Goal: Task Accomplishment & Management: Use online tool/utility

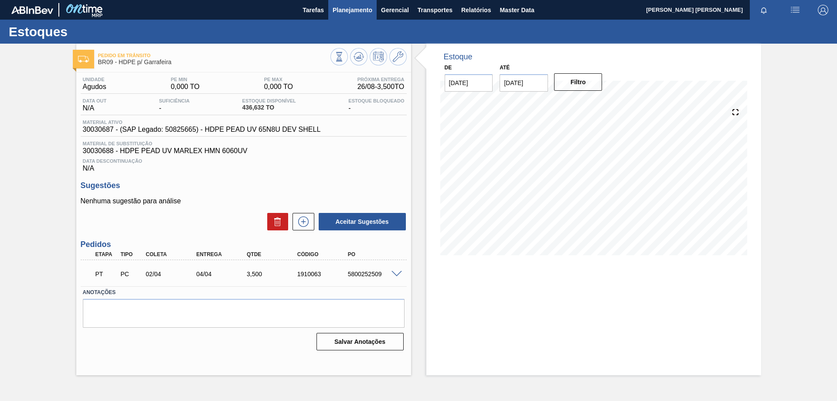
click at [360, 7] on span "Planejamento" at bounding box center [353, 10] width 40 height 10
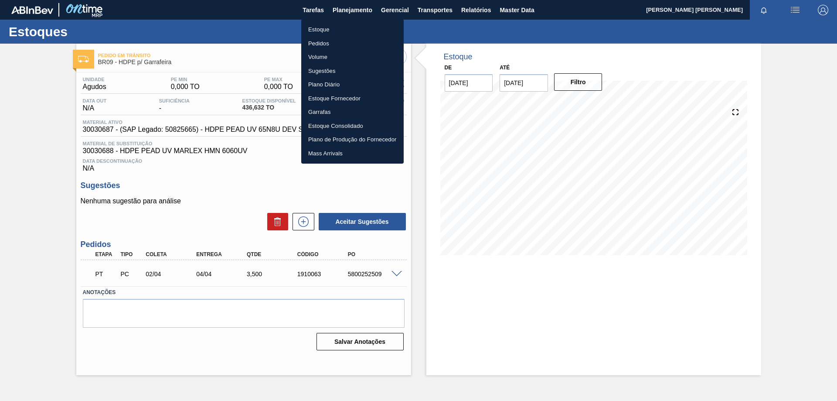
click at [338, 25] on li "Estoque" at bounding box center [352, 30] width 102 height 14
checkbox input "true"
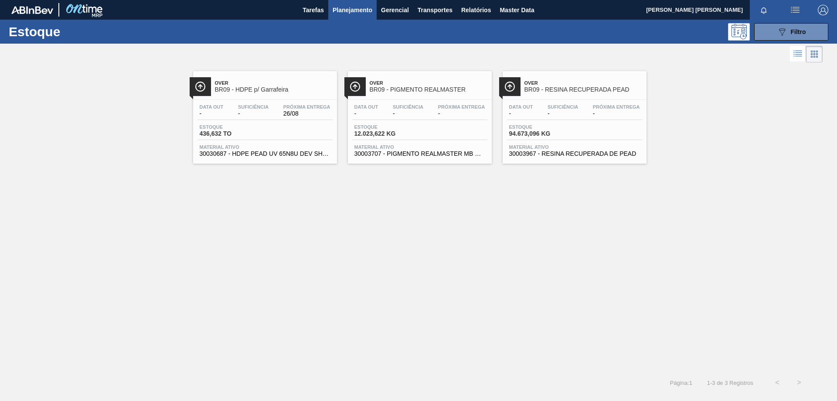
click at [276, 89] on span "BR09 - HDPE p/ Garrafeira" at bounding box center [274, 89] width 118 height 7
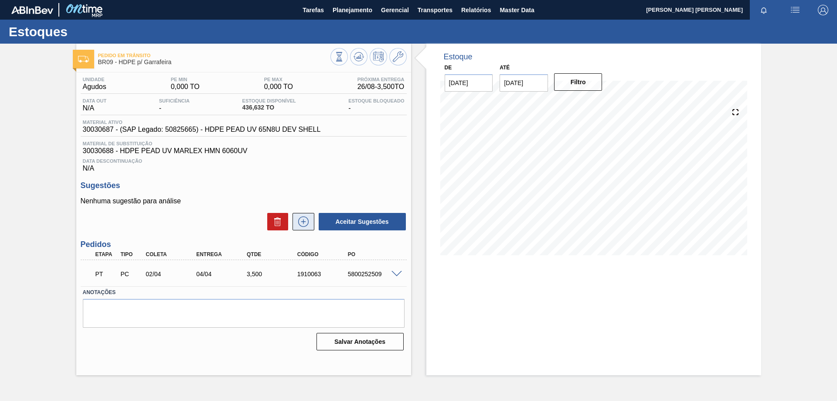
click at [301, 217] on icon at bounding box center [304, 221] width 14 height 10
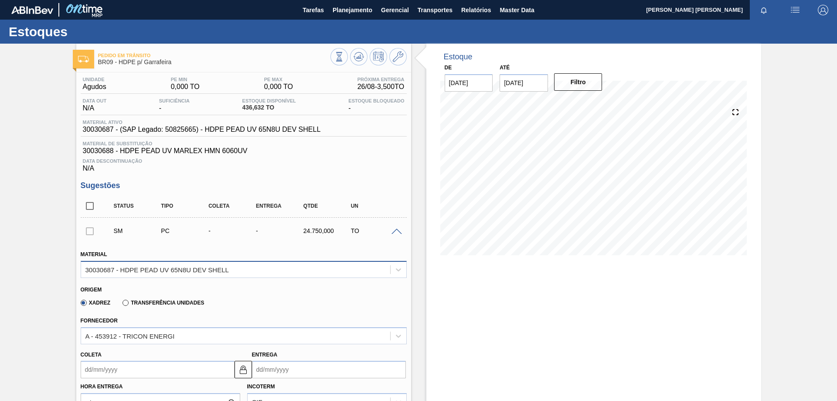
click at [227, 267] on div "30030687 - HDPE PEAD UV 65N8U DEV SHELL" at bounding box center [156, 269] width 143 height 7
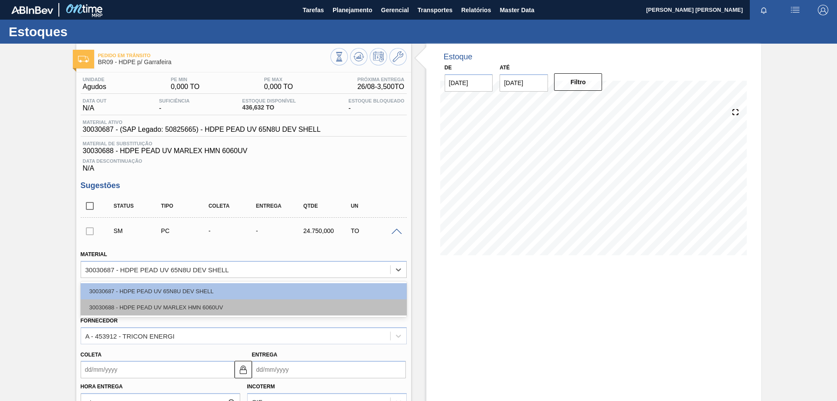
click at [229, 301] on div "30030688 - HDPE PEAD UV MARLEX HMN 6060UV" at bounding box center [244, 307] width 326 height 16
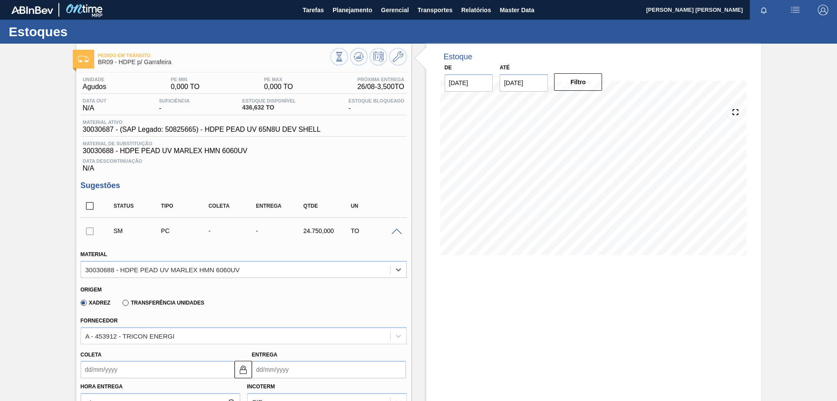
scroll to position [87, 0]
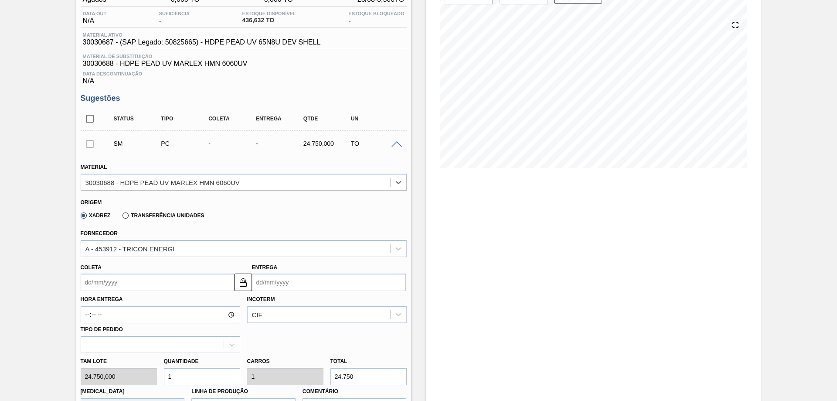
click at [358, 282] on input "Entrega" at bounding box center [329, 281] width 154 height 17
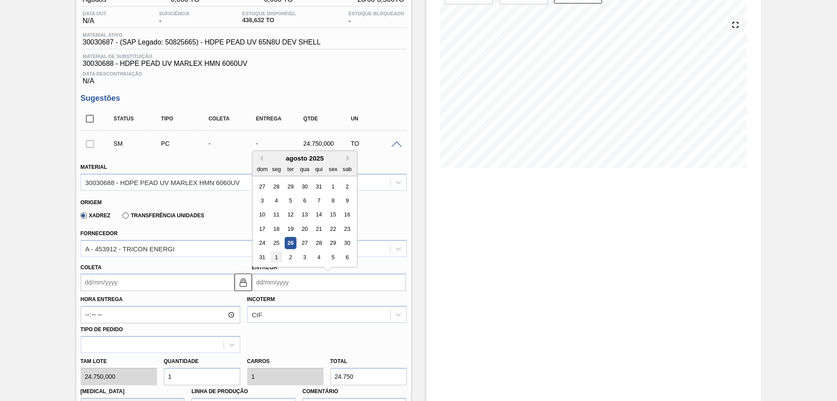
click at [277, 256] on div "1" at bounding box center [276, 257] width 12 height 12
type input "[DATE]"
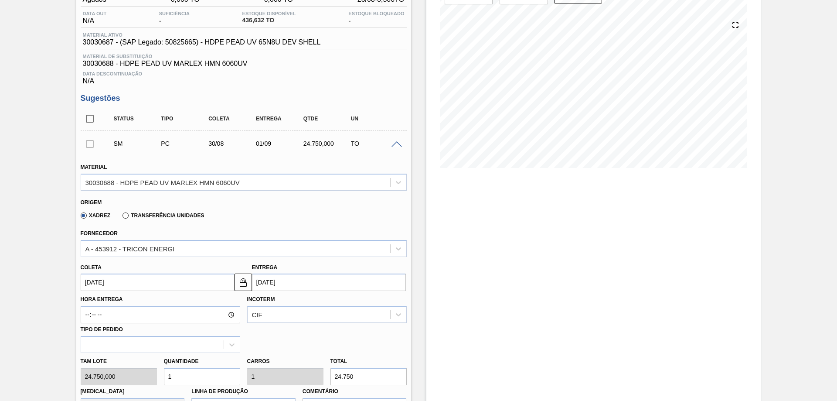
scroll to position [174, 0]
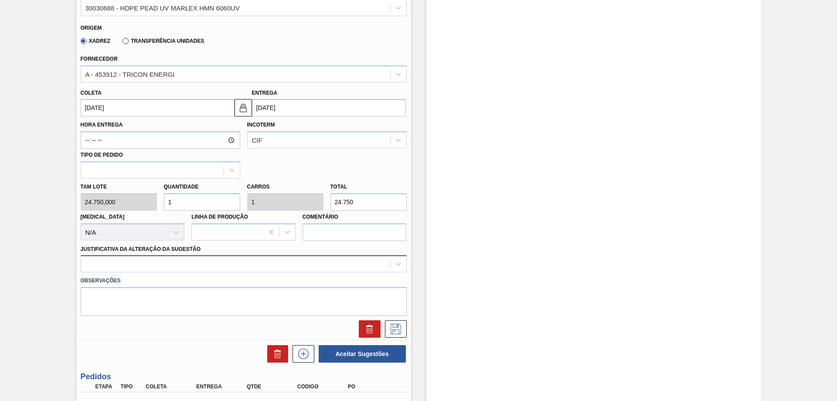
click at [195, 258] on div at bounding box center [235, 264] width 309 height 13
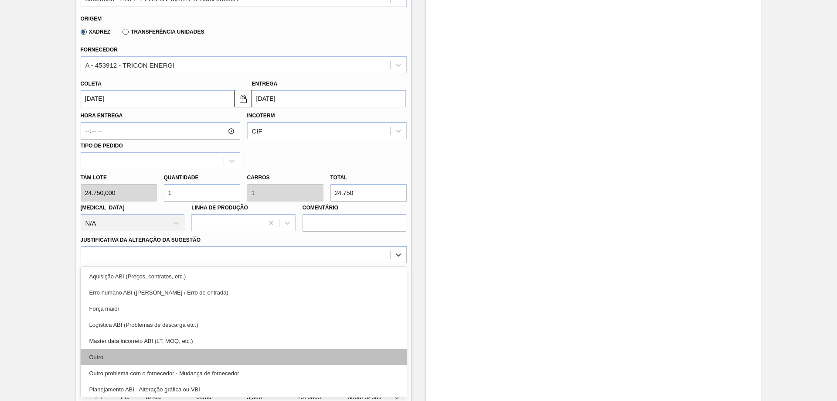
click at [117, 359] on div "Outro" at bounding box center [244, 357] width 326 height 16
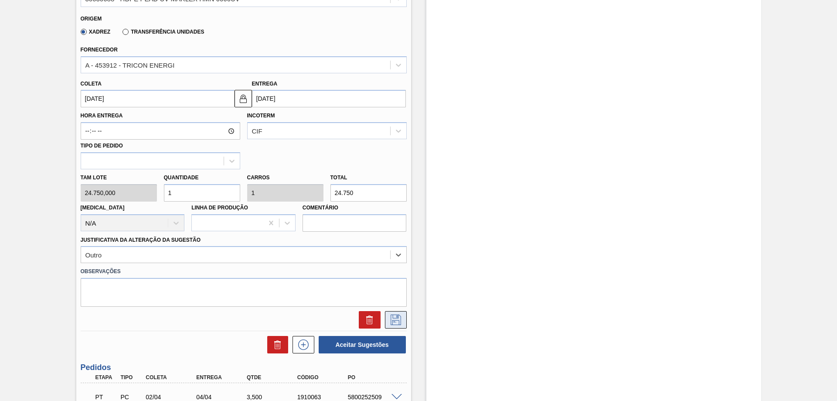
click at [389, 319] on icon at bounding box center [396, 319] width 14 height 10
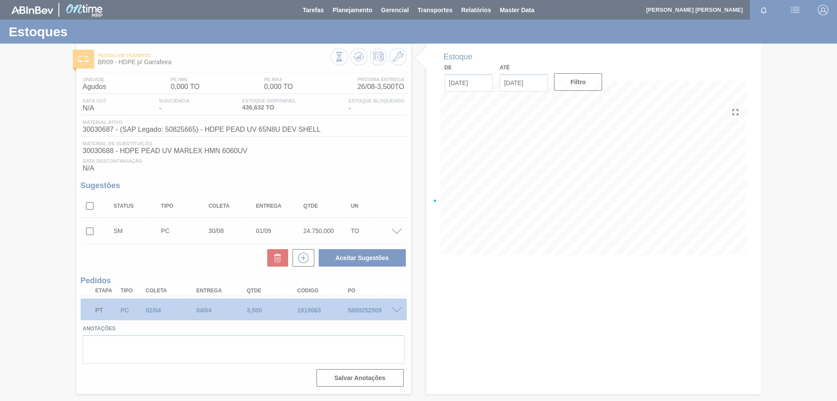
scroll to position [0, 0]
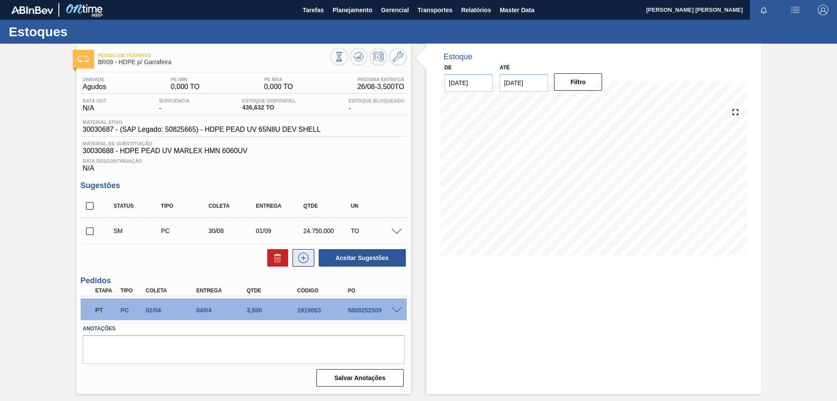
click at [298, 251] on button at bounding box center [304, 257] width 22 height 17
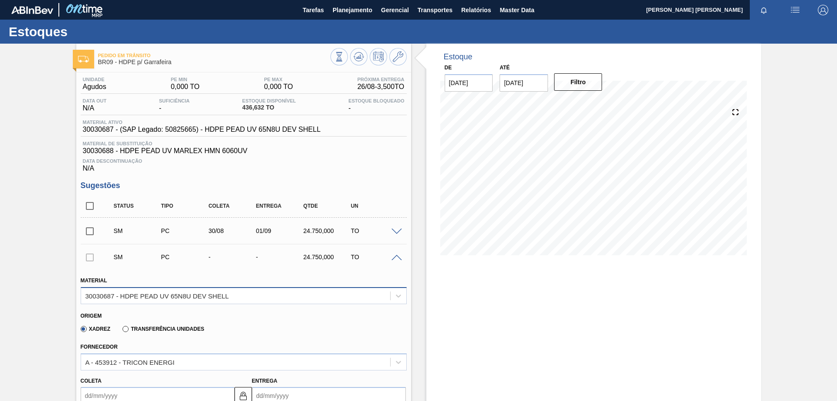
scroll to position [174, 0]
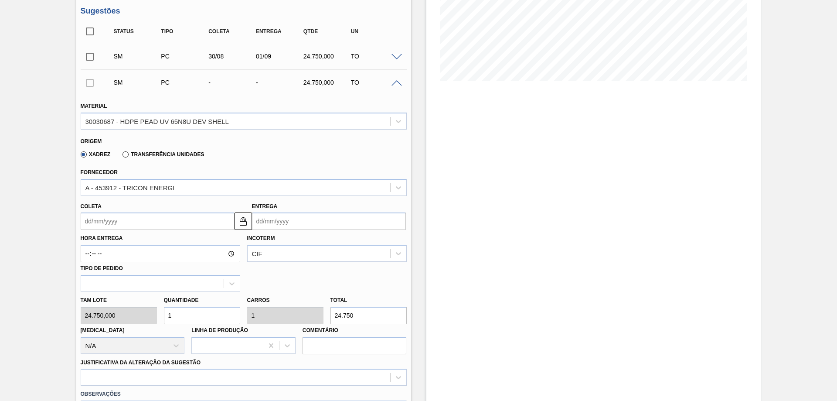
click at [180, 134] on div "Origem Xadrez Transferência Unidades" at bounding box center [243, 148] width 333 height 32
click at [186, 119] on div "30030687 - HDPE PEAD UV 65N8U DEV SHELL" at bounding box center [156, 120] width 143 height 7
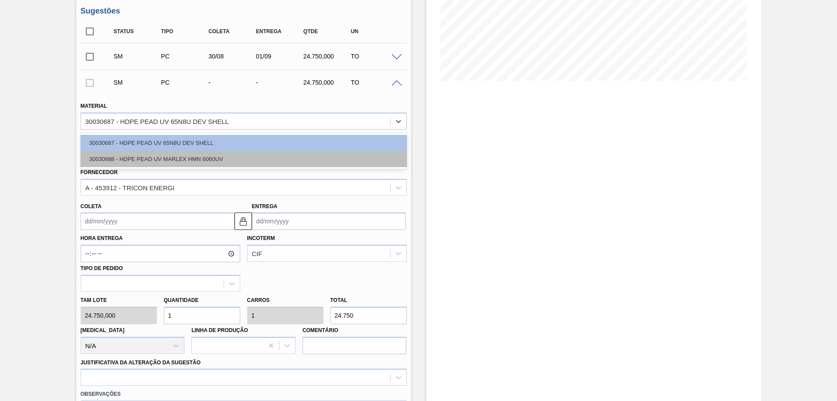
click at [191, 156] on div "30030688 - HDPE PEAD UV MARLEX HMN 6060UV" at bounding box center [244, 159] width 326 height 16
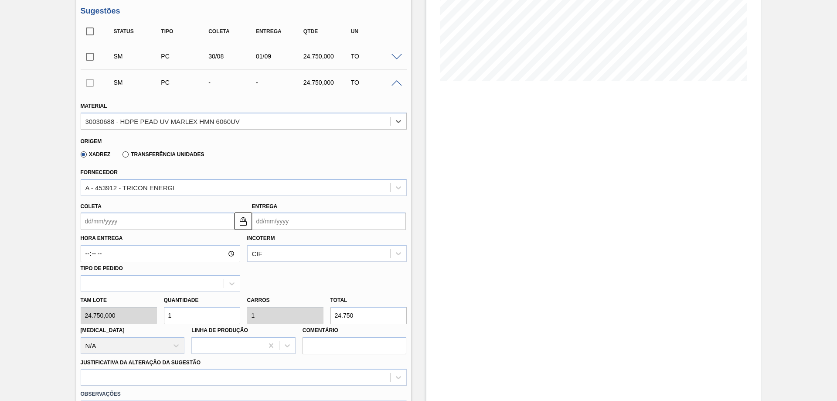
click at [271, 222] on input "Entrega" at bounding box center [329, 220] width 154 height 17
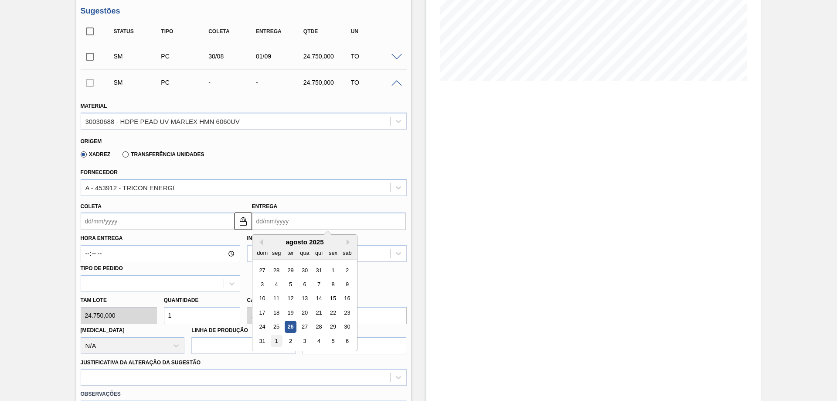
click at [277, 340] on div "1" at bounding box center [276, 341] width 12 height 12
type input "[DATE]"
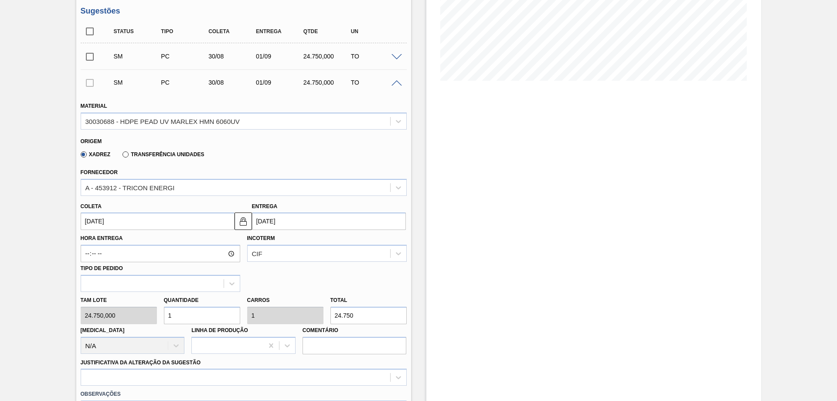
scroll to position [349, 0]
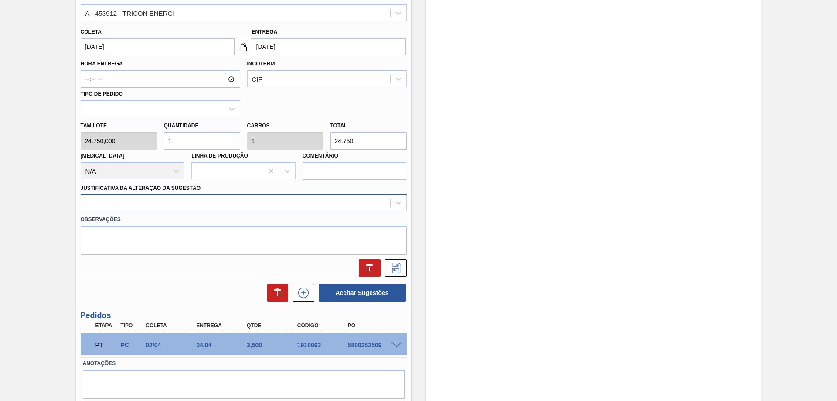
click at [225, 207] on div at bounding box center [235, 203] width 309 height 13
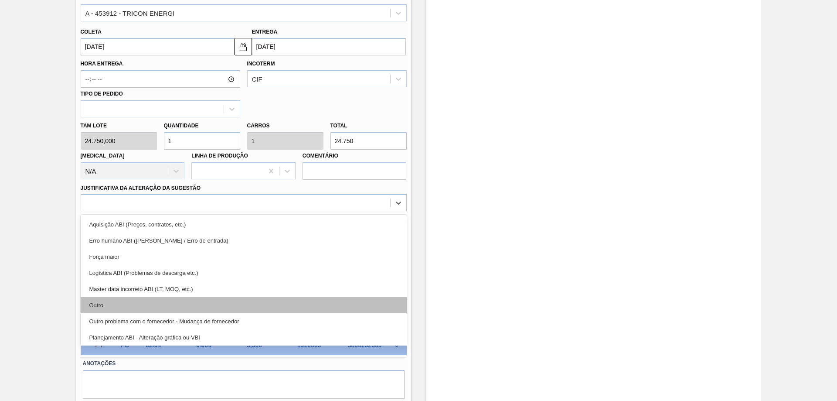
click at [153, 298] on div "Outro" at bounding box center [244, 305] width 326 height 16
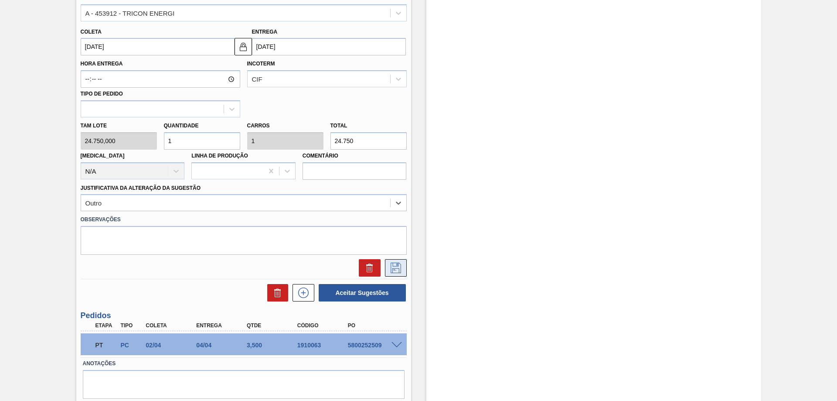
click at [392, 270] on icon at bounding box center [396, 268] width 10 height 10
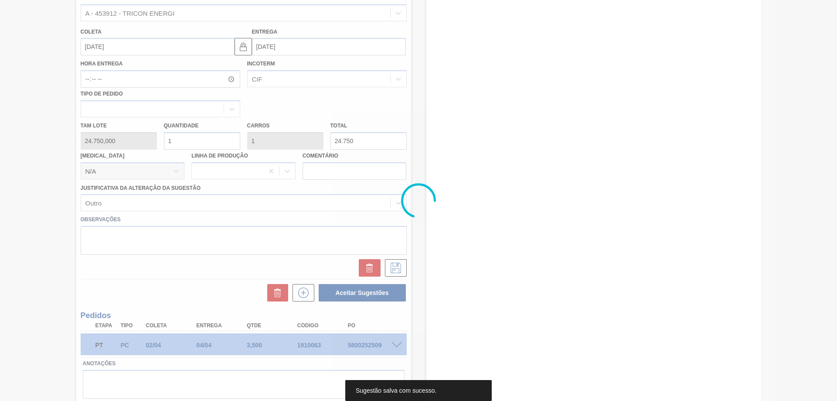
scroll to position [19, 0]
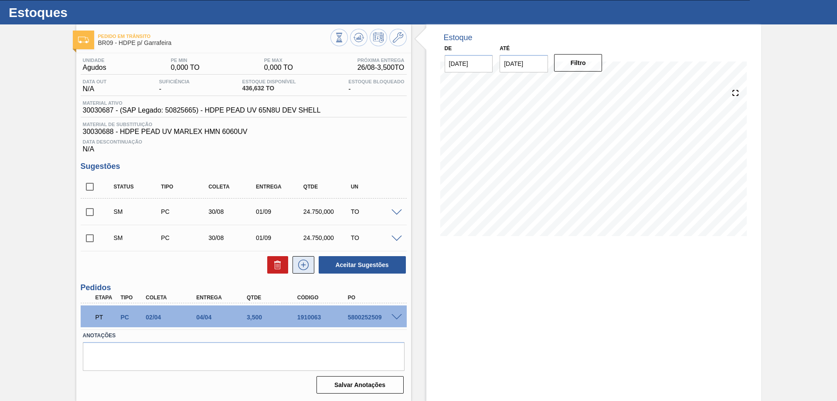
click at [302, 265] on icon at bounding box center [303, 264] width 5 height 0
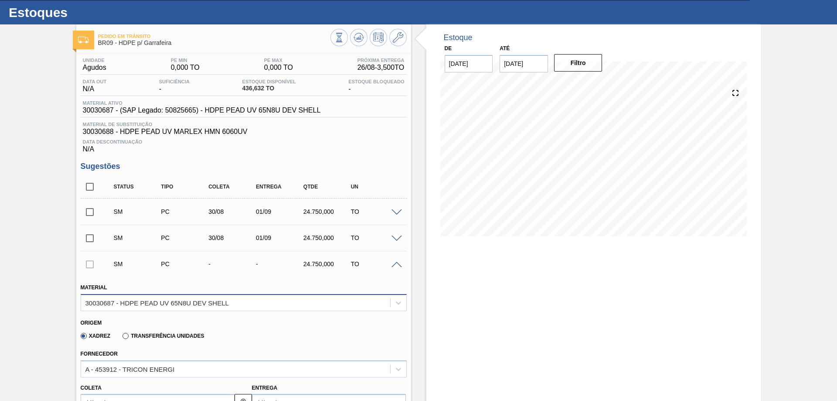
click at [262, 300] on div "30030687 - HDPE PEAD UV 65N8U DEV SHELL" at bounding box center [235, 302] width 309 height 13
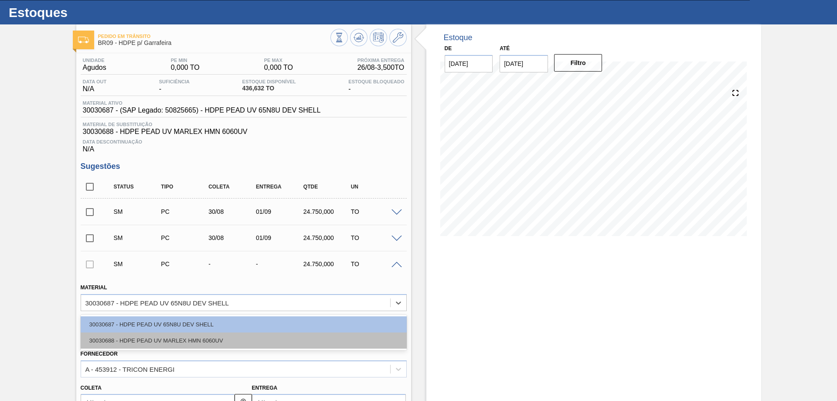
click at [242, 345] on div "30030688 - HDPE PEAD UV MARLEX HMN 6060UV" at bounding box center [244, 340] width 326 height 16
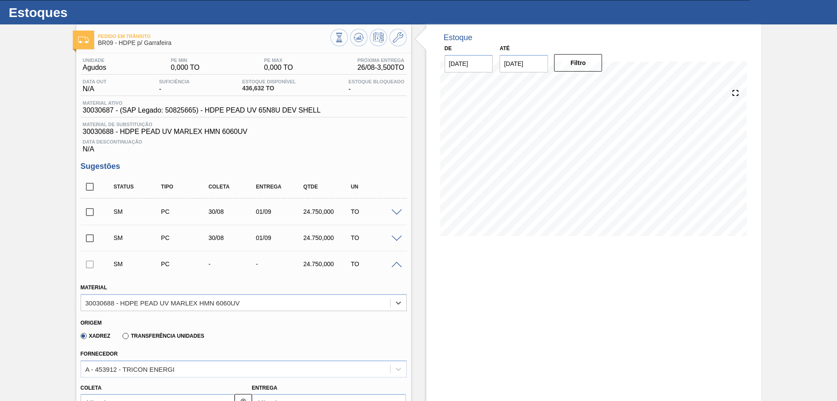
scroll to position [281, 0]
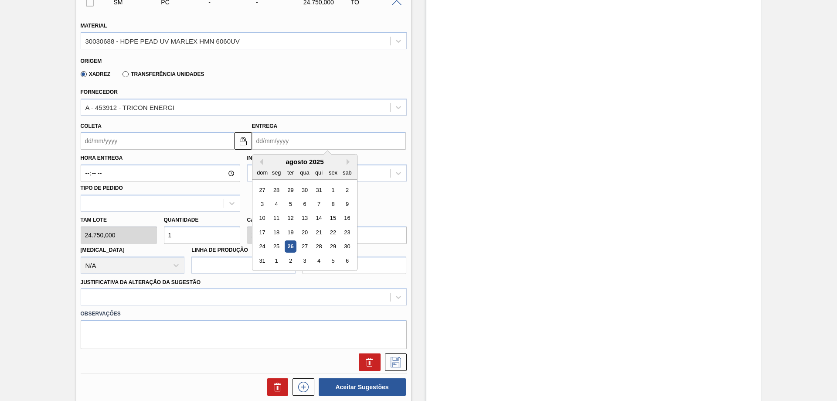
click at [289, 146] on input "Entrega" at bounding box center [329, 140] width 154 height 17
click at [288, 259] on div "2" at bounding box center [290, 261] width 12 height 12
type input "[DATE]"
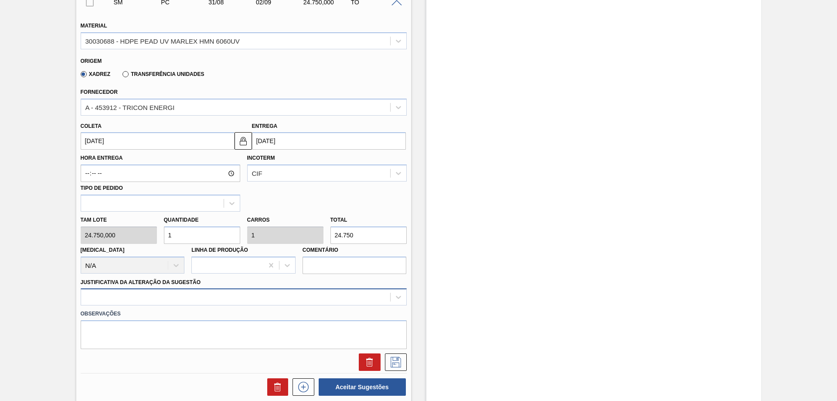
click at [173, 304] on div at bounding box center [244, 296] width 326 height 17
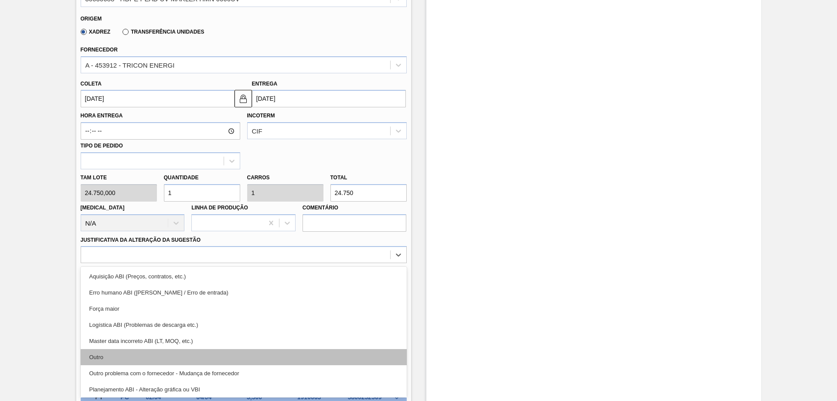
click at [114, 358] on div "Outro" at bounding box center [244, 357] width 326 height 16
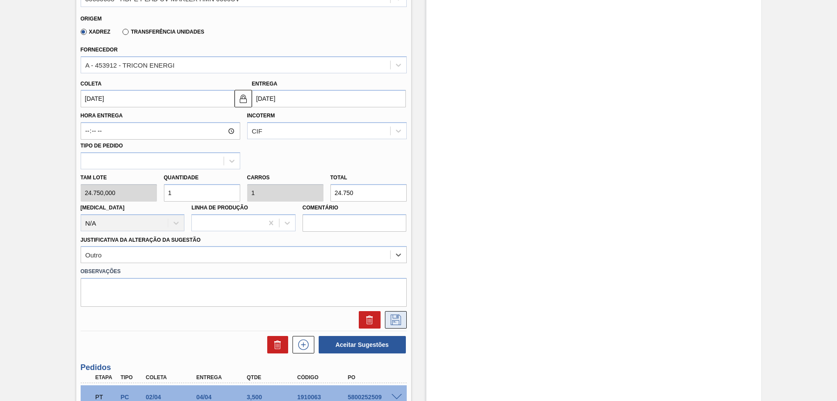
click at [406, 324] on button at bounding box center [396, 319] width 22 height 17
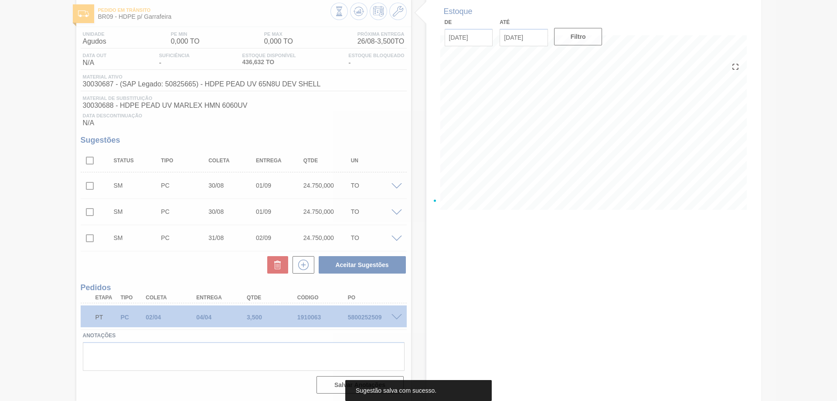
scroll to position [45, 0]
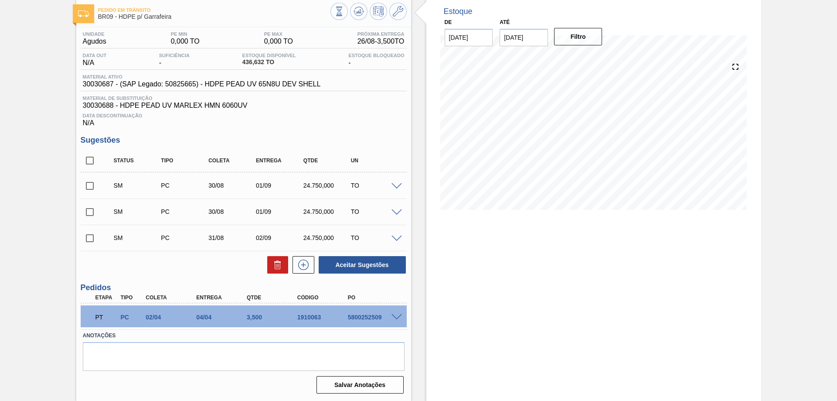
click at [314, 260] on div "Aceitar Sugestões" at bounding box center [360, 264] width 92 height 19
click at [310, 260] on button at bounding box center [304, 264] width 22 height 17
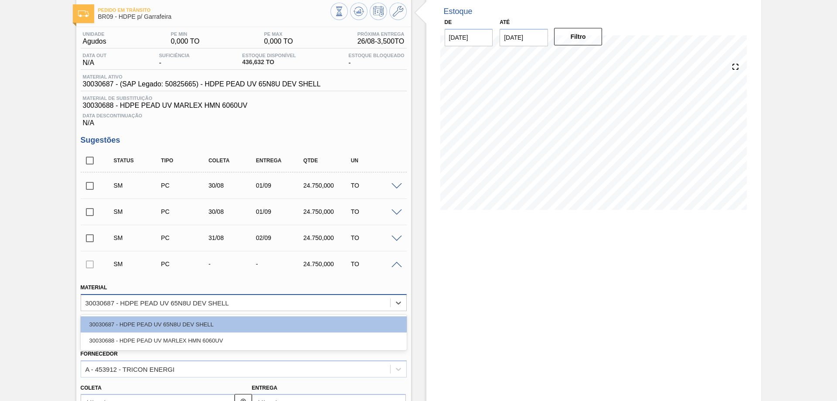
click at [258, 299] on div "30030687 - HDPE PEAD UV 65N8U DEV SHELL" at bounding box center [235, 302] width 309 height 13
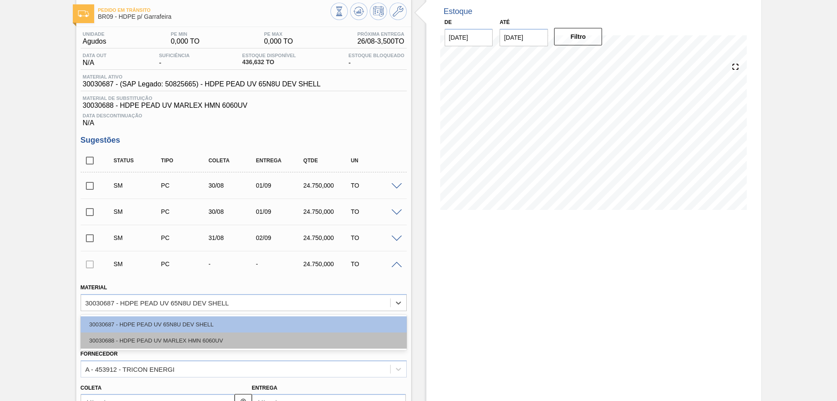
click at [228, 334] on div "30030688 - HDPE PEAD UV MARLEX HMN 6060UV" at bounding box center [244, 340] width 326 height 16
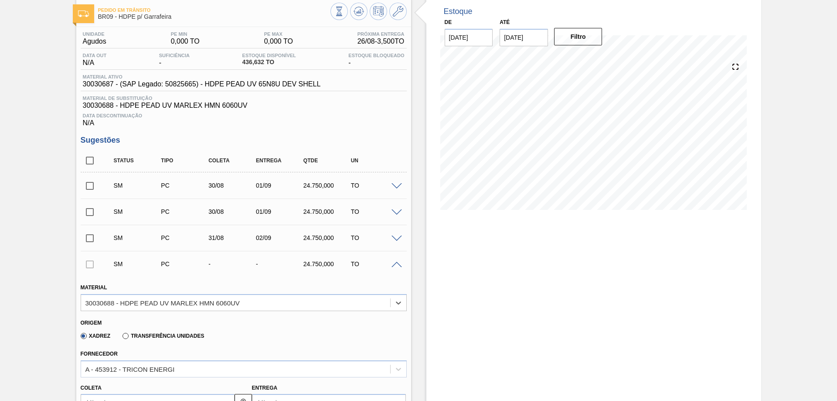
scroll to position [220, 0]
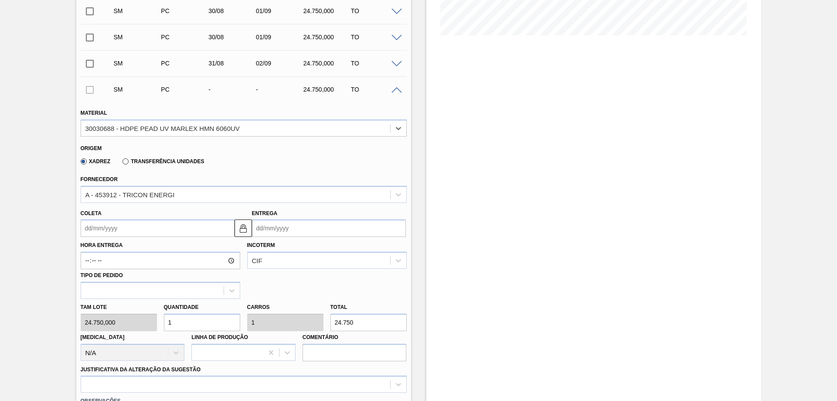
click at [300, 225] on input "Entrega" at bounding box center [329, 227] width 154 height 17
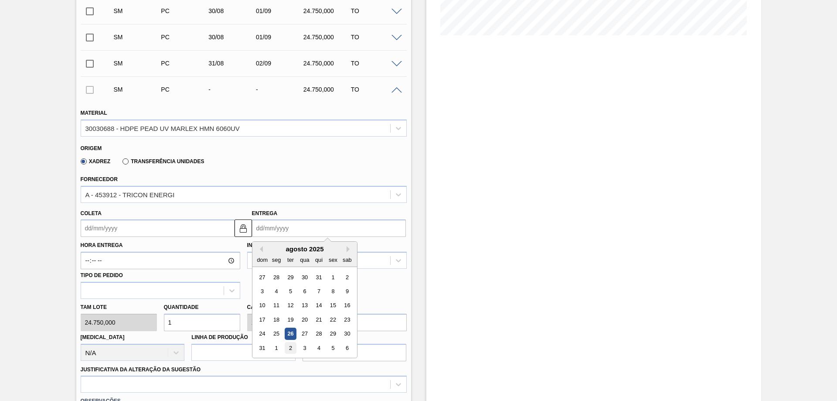
click at [290, 348] on div "2" at bounding box center [290, 348] width 12 height 12
type input "[DATE]"
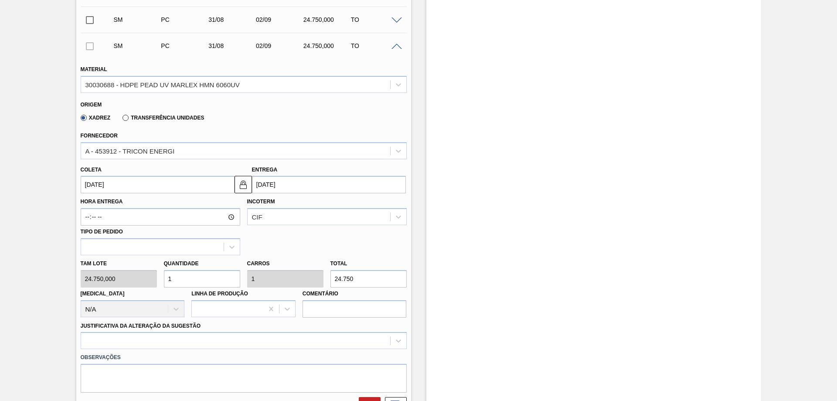
scroll to position [351, 0]
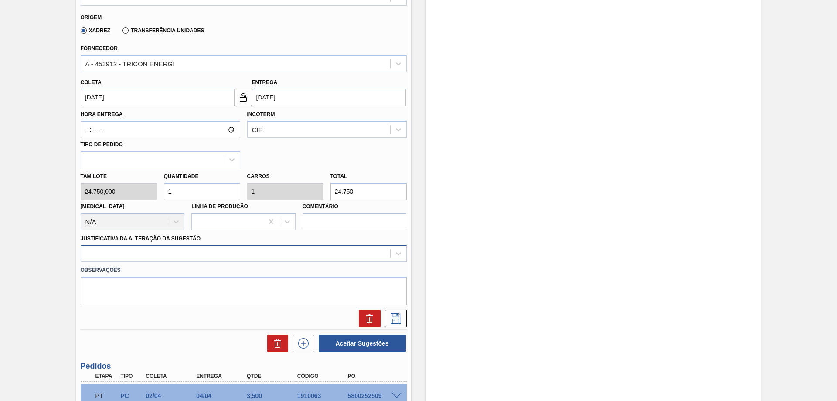
click at [184, 249] on div at bounding box center [235, 253] width 309 height 13
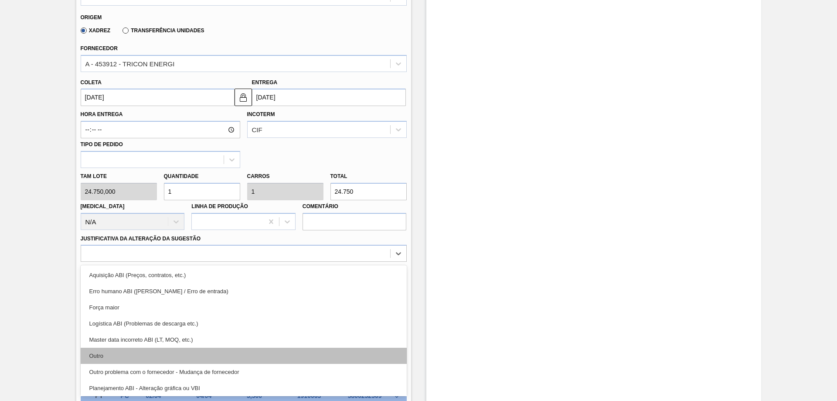
click at [115, 350] on div "Outro" at bounding box center [244, 356] width 326 height 16
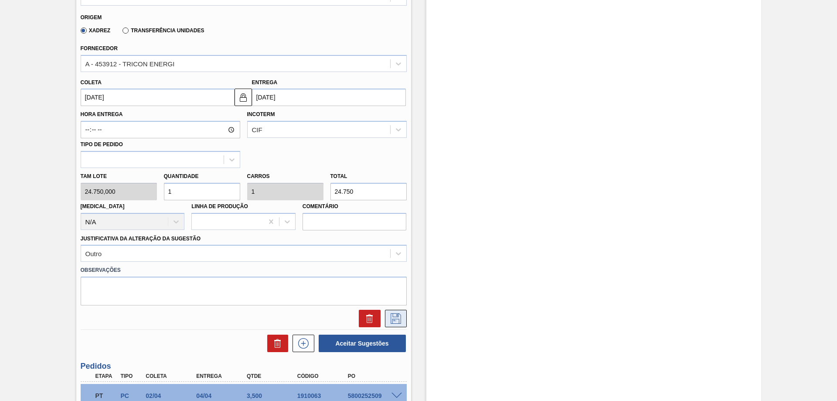
click at [392, 327] on button at bounding box center [396, 318] width 22 height 17
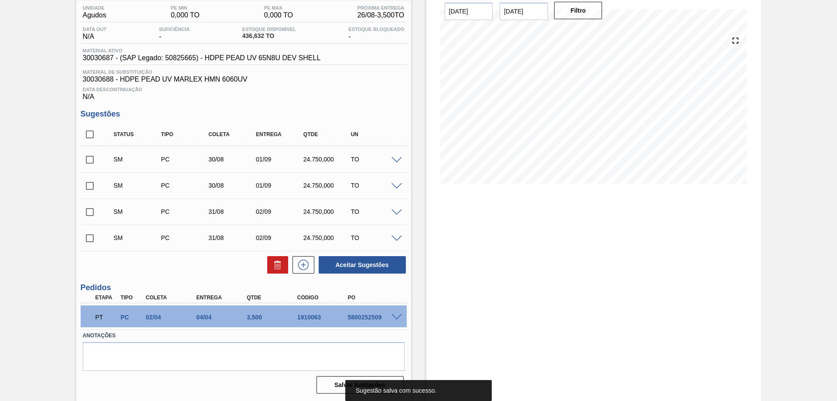
scroll to position [28, 0]
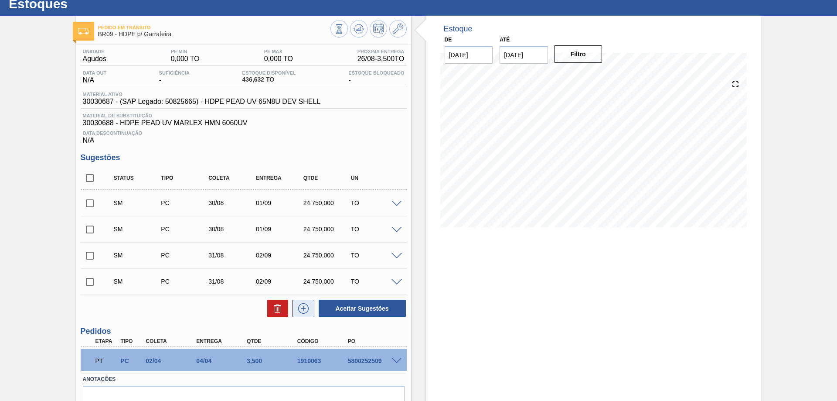
click at [298, 306] on icon at bounding box center [303, 308] width 10 height 10
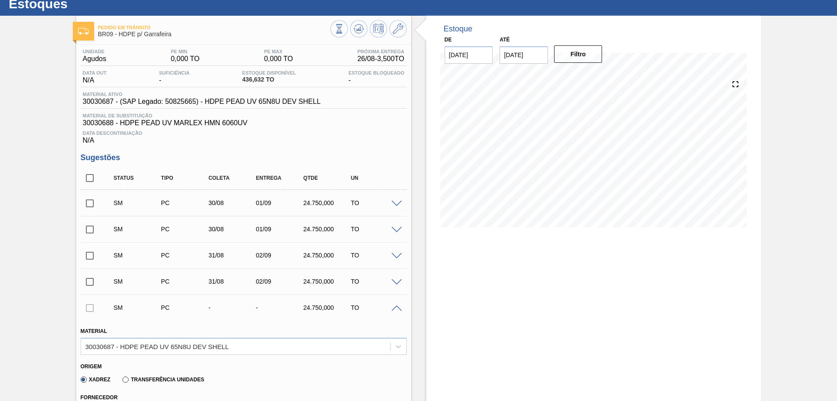
scroll to position [202, 0]
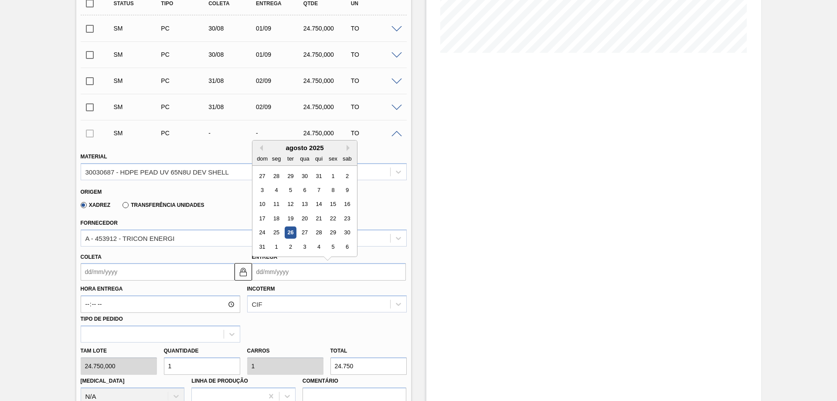
click at [277, 274] on input "Entrega" at bounding box center [329, 271] width 154 height 17
click at [306, 241] on div "3" at bounding box center [305, 247] width 12 height 12
type input "[DATE]"
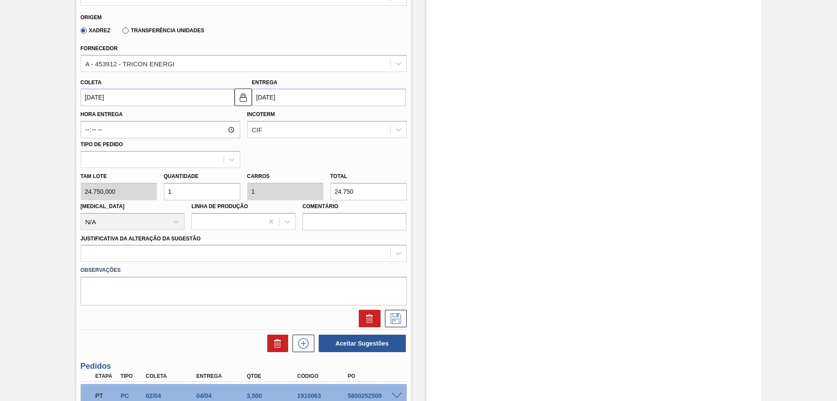
scroll to position [246, 0]
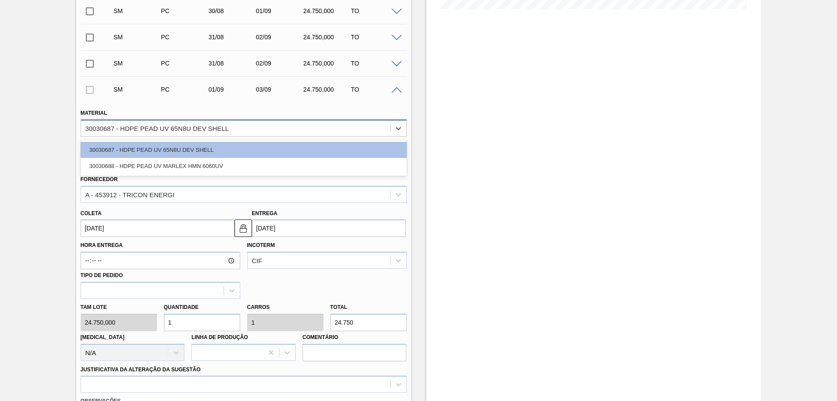
click at [191, 128] on div "30030687 - HDPE PEAD UV 65N8U DEV SHELL" at bounding box center [156, 127] width 143 height 7
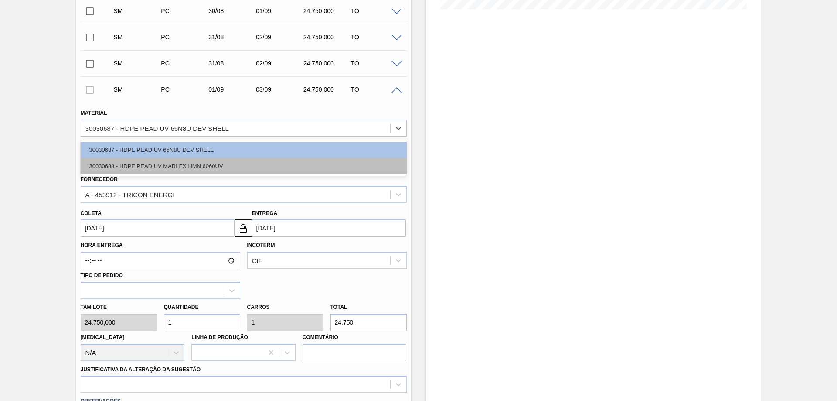
click at [178, 166] on div "30030688 - HDPE PEAD UV MARLEX HMN 6060UV" at bounding box center [244, 166] width 326 height 16
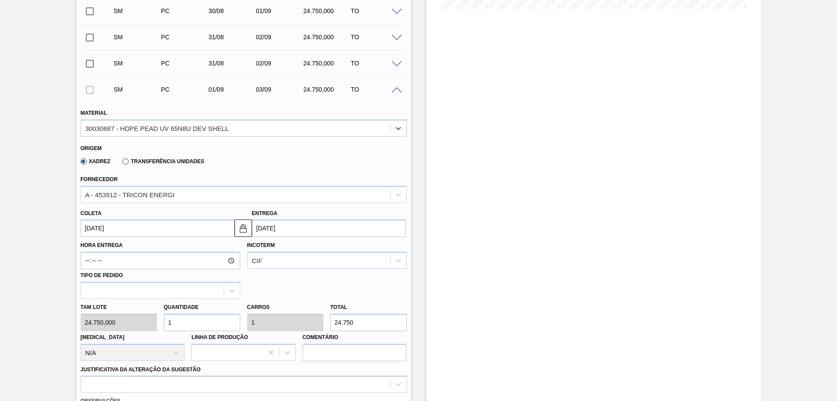
scroll to position [377, 0]
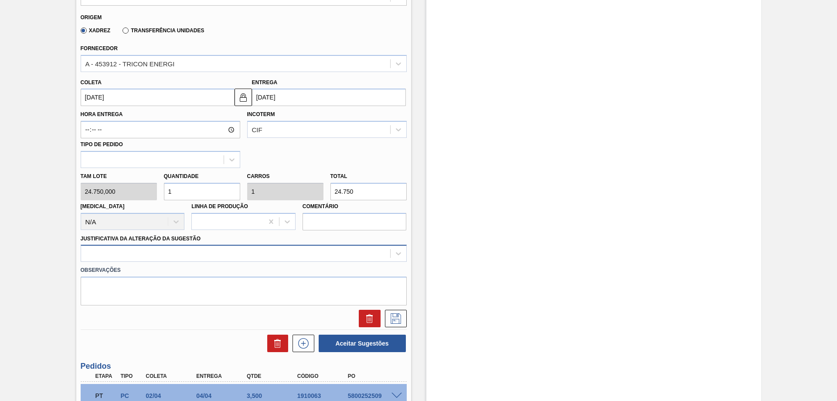
click at [210, 261] on div at bounding box center [244, 253] width 326 height 17
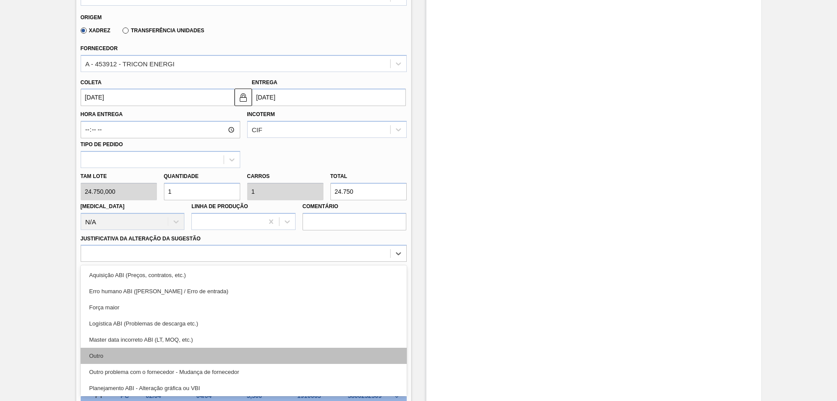
click at [115, 352] on div "Outro" at bounding box center [244, 356] width 326 height 16
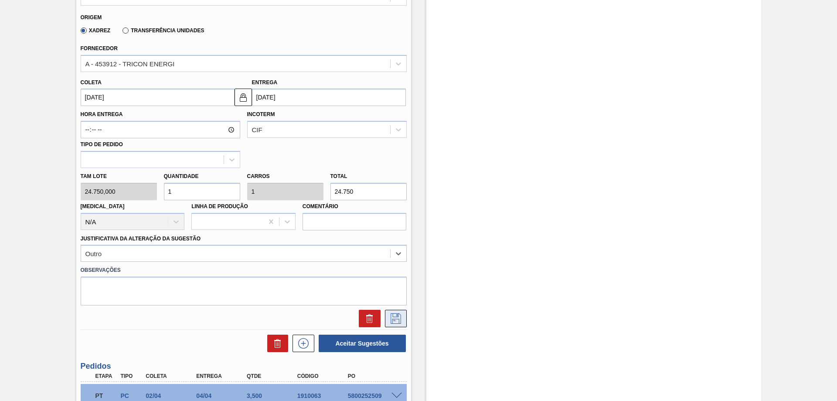
click at [394, 321] on icon at bounding box center [396, 318] width 14 height 10
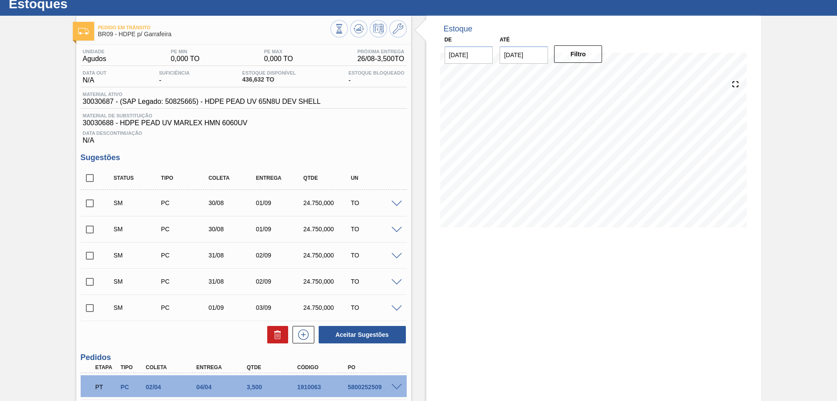
scroll to position [98, 0]
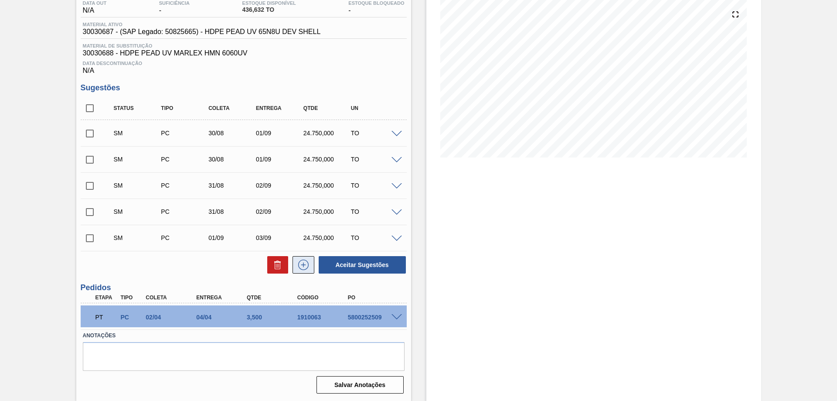
click at [297, 264] on icon at bounding box center [304, 264] width 14 height 10
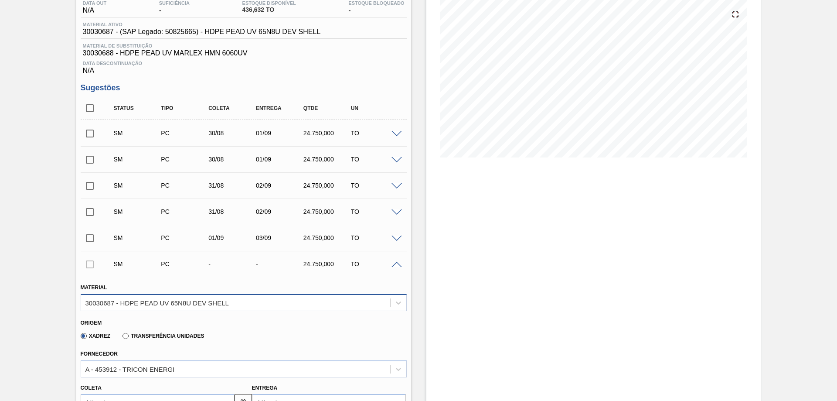
click at [237, 302] on div "30030687 - HDPE PEAD UV 65N8U DEV SHELL" at bounding box center [235, 302] width 309 height 13
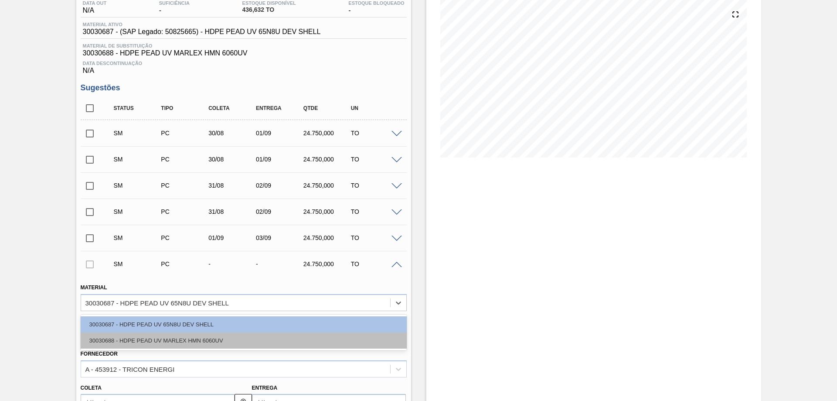
click at [209, 343] on div "30030688 - HDPE PEAD UV MARLEX HMN 6060UV" at bounding box center [244, 340] width 326 height 16
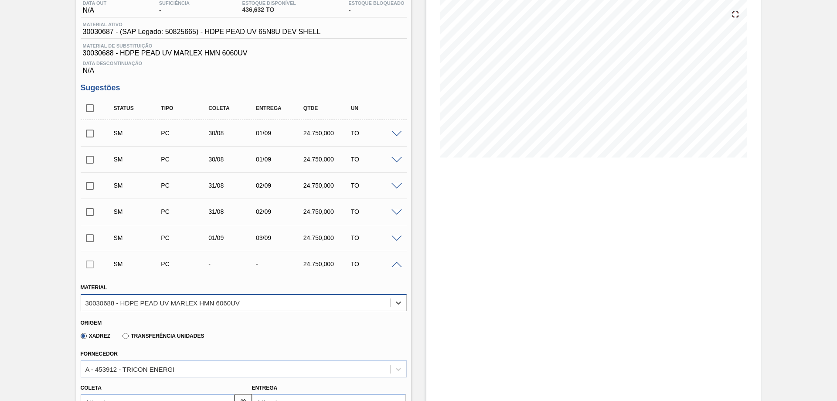
scroll to position [316, 0]
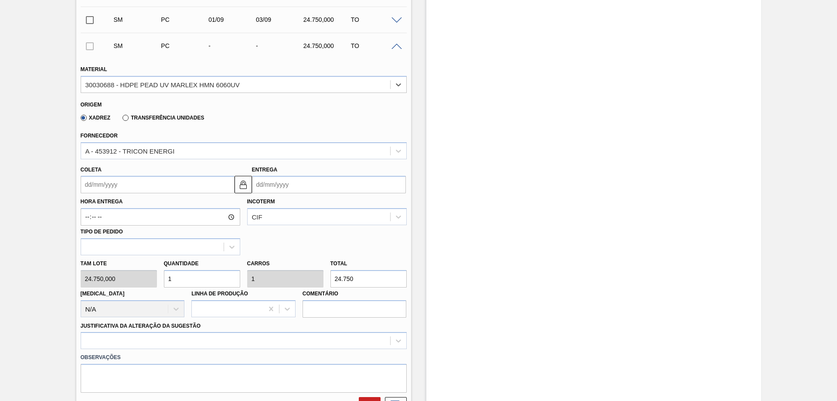
click at [315, 179] on input "Entrega" at bounding box center [329, 184] width 154 height 17
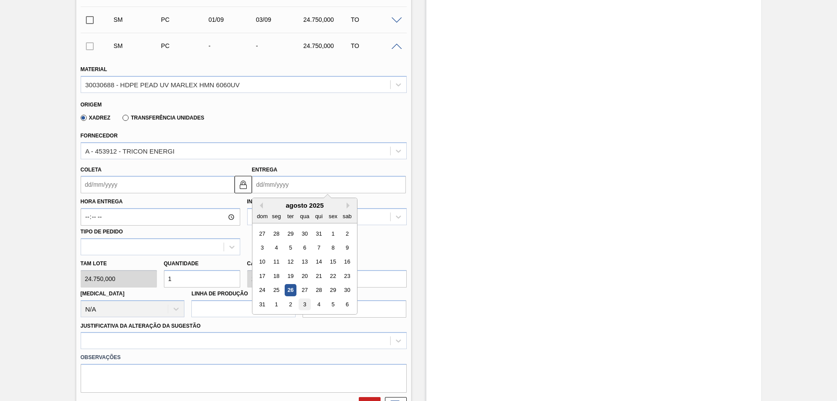
click at [307, 299] on div "3" at bounding box center [305, 304] width 12 height 12
type input "[DATE]"
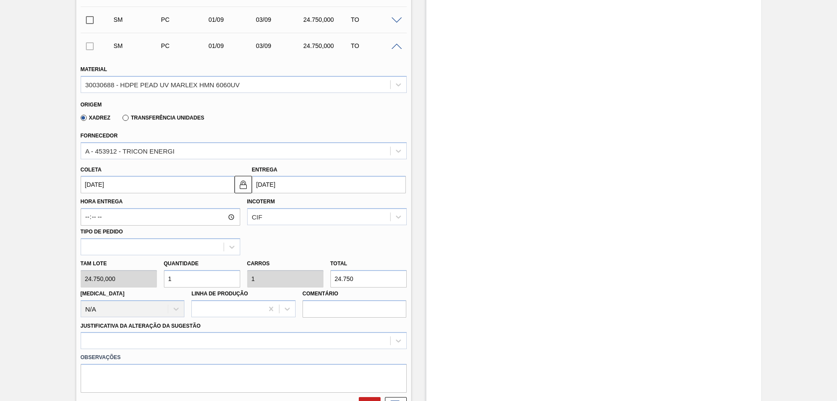
scroll to position [403, 0]
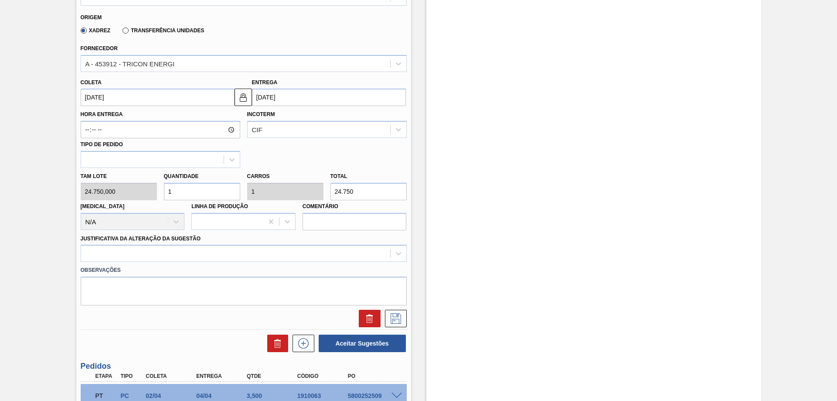
click at [197, 242] on div "Justificativa da Alteração da Sugestão" at bounding box center [244, 247] width 326 height 30
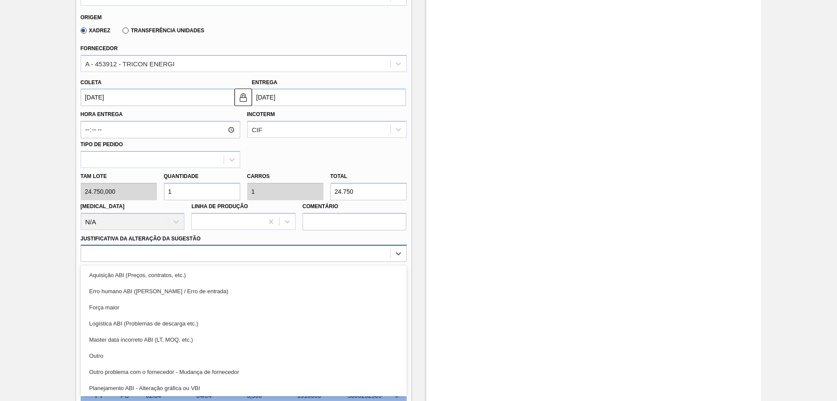
click at [197, 248] on div at bounding box center [235, 253] width 309 height 13
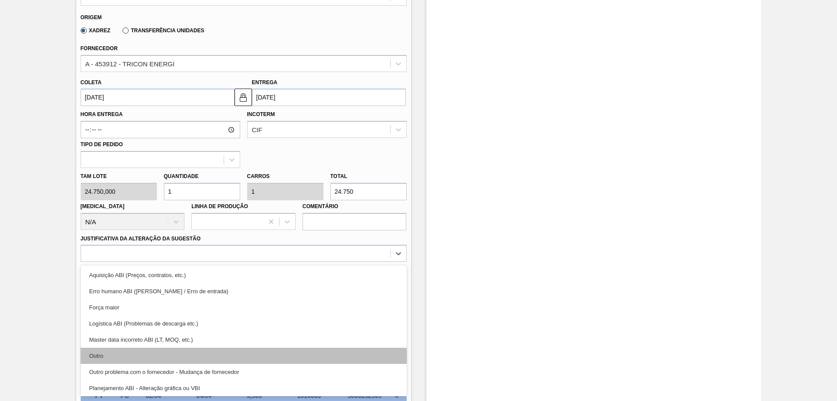
click at [99, 351] on div "Outro" at bounding box center [244, 356] width 326 height 16
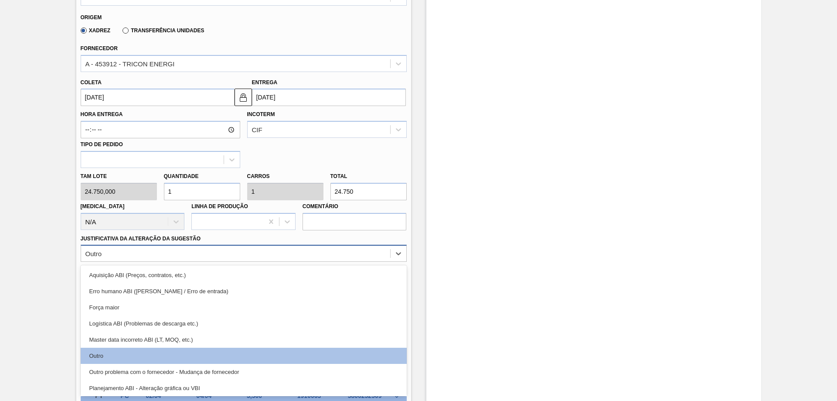
click at [289, 250] on div "Outro" at bounding box center [235, 253] width 309 height 13
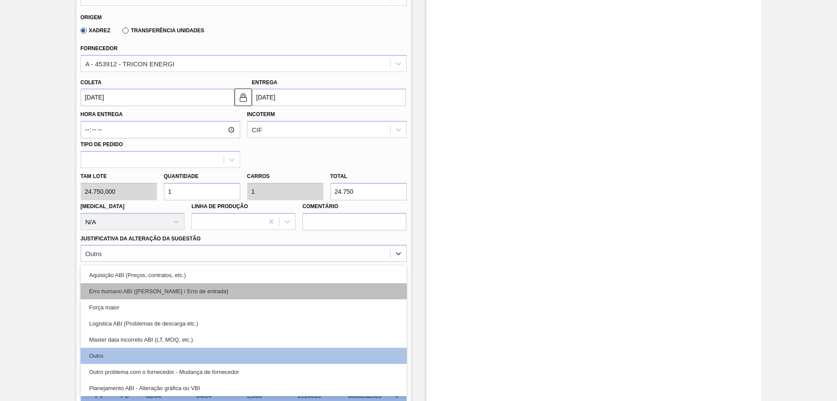
scroll to position [163, 0]
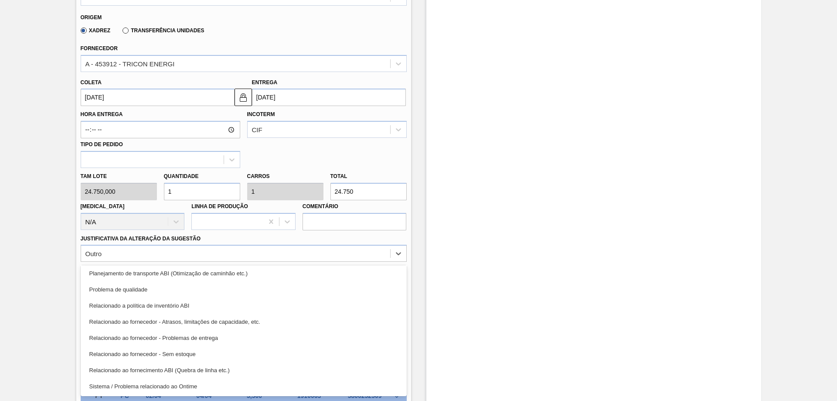
click at [491, 299] on div "Estoque De [DATE] Até [DATE] Filtro" at bounding box center [594, 60] width 335 height 839
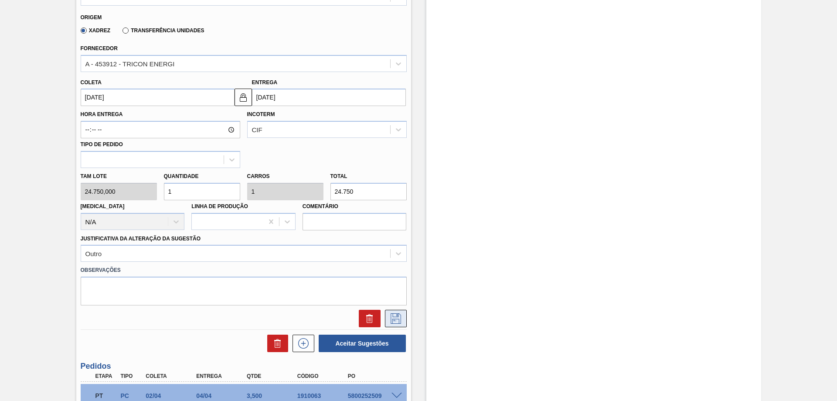
click at [403, 318] on button at bounding box center [396, 318] width 22 height 17
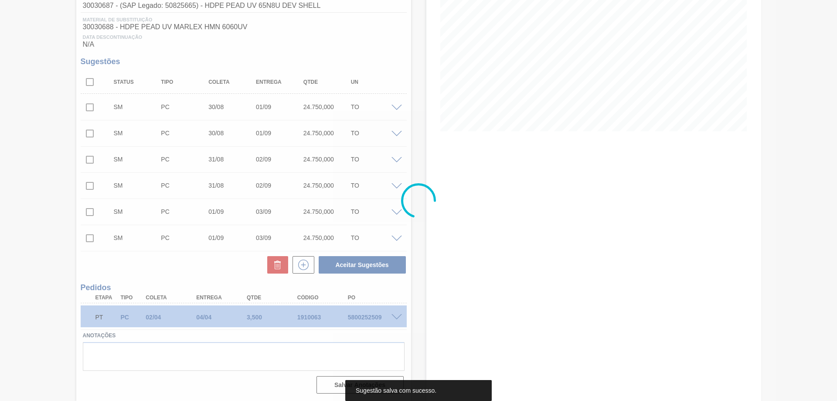
scroll to position [124, 0]
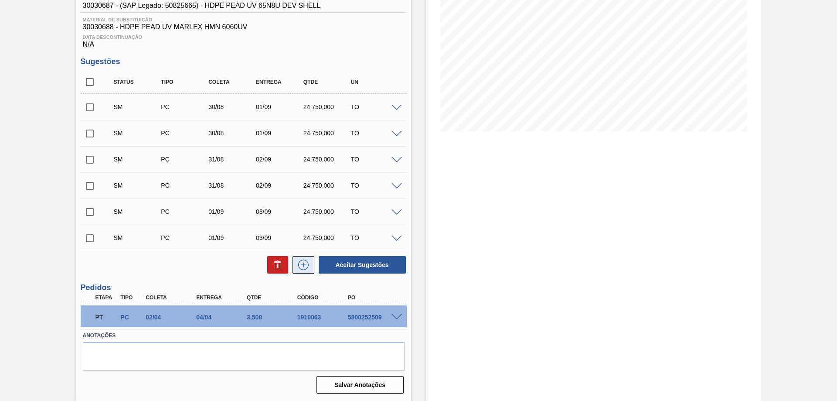
click at [310, 258] on button at bounding box center [304, 264] width 22 height 17
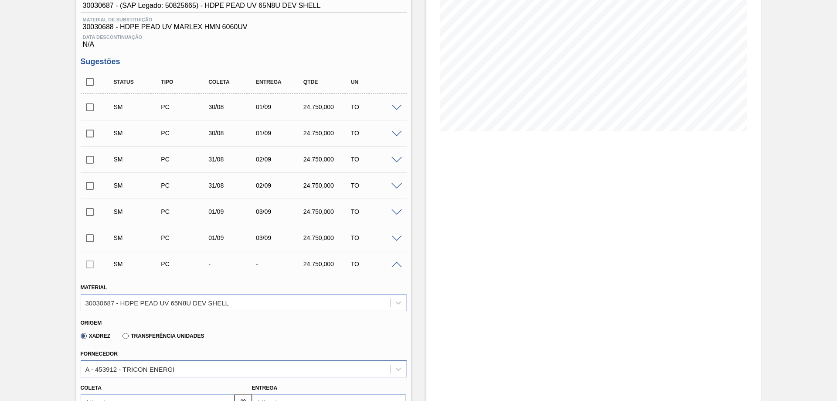
scroll to position [298, 0]
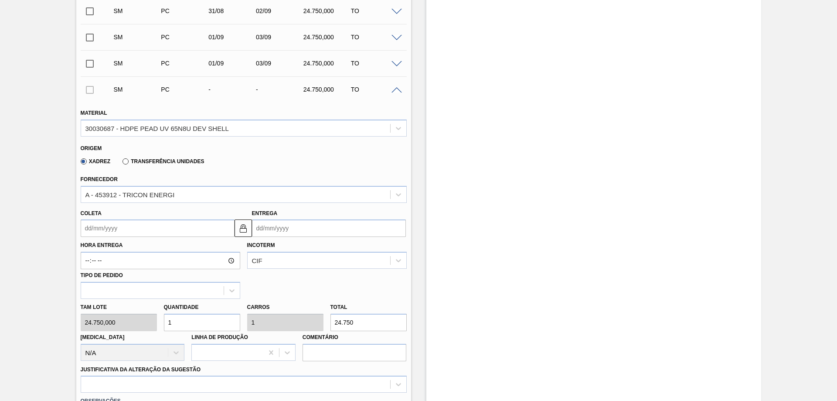
click at [397, 59] on div "SM PC 01/09 03/09 24.750,000 TO" at bounding box center [244, 63] width 326 height 22
click at [398, 62] on span at bounding box center [397, 64] width 10 height 7
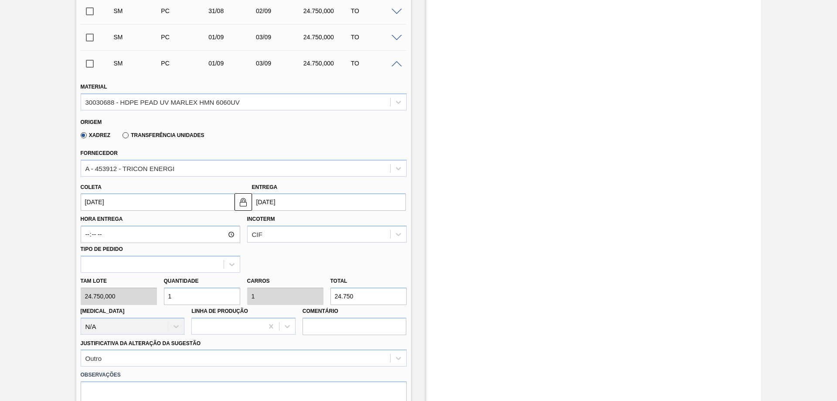
click at [398, 62] on span at bounding box center [397, 64] width 10 height 7
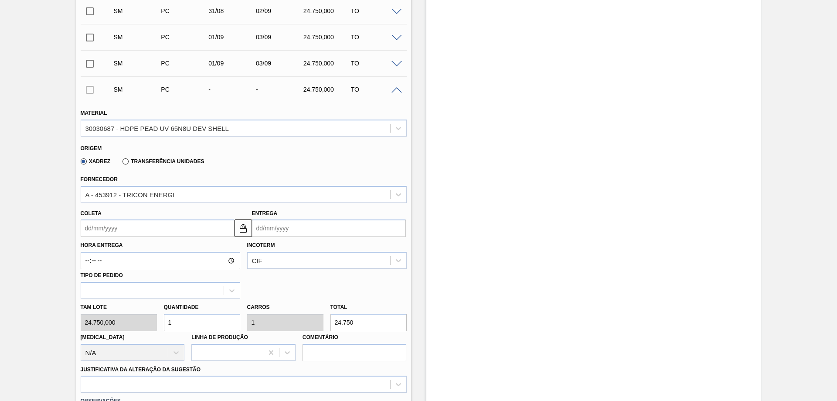
click at [303, 233] on input "Entrega" at bounding box center [329, 227] width 154 height 17
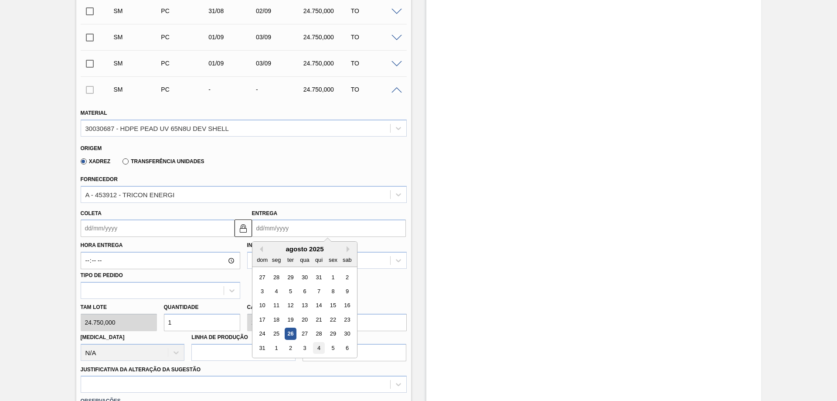
click at [320, 347] on div "4" at bounding box center [319, 348] width 12 height 12
type input "[DATE]"
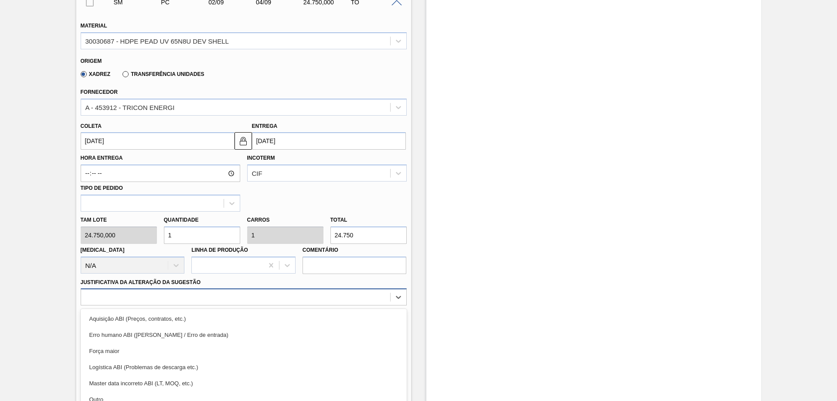
scroll to position [428, 0]
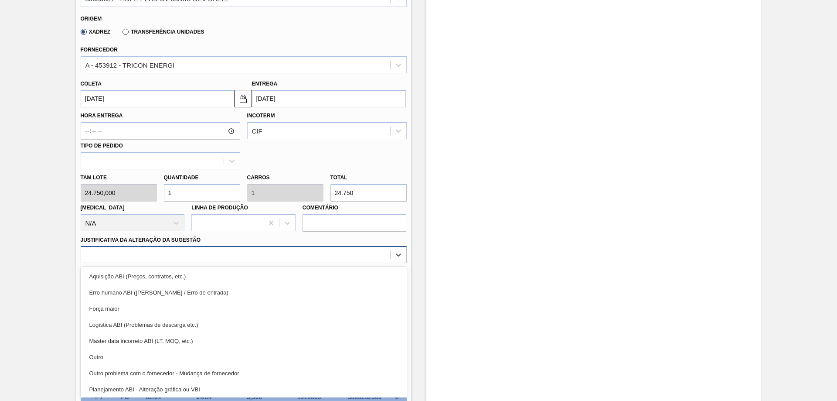
click at [269, 263] on div "option Erro humano ABI (Cálculo / Erro de entrada) focused, 2 of 18. 18 results…" at bounding box center [244, 254] width 326 height 17
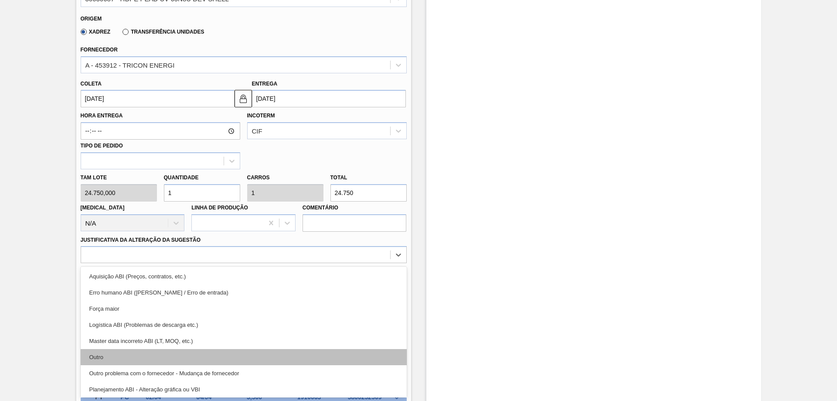
click at [157, 350] on div "Outro" at bounding box center [244, 357] width 326 height 16
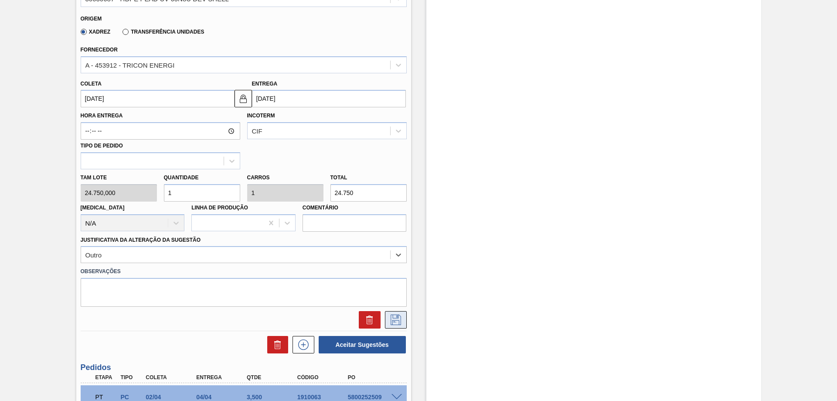
click at [392, 325] on icon at bounding box center [396, 319] width 10 height 10
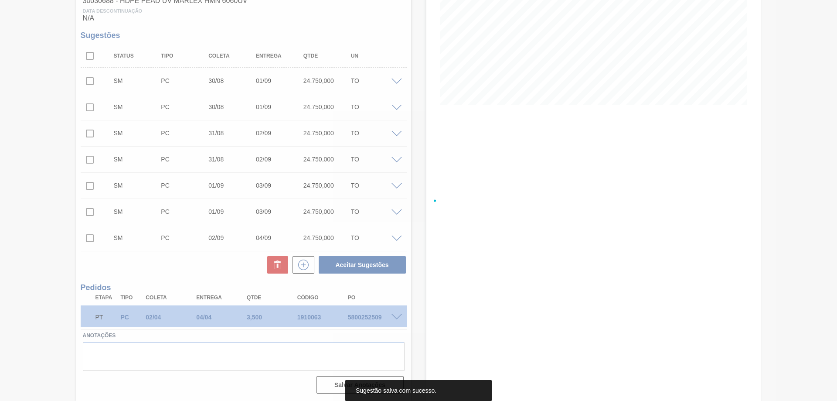
scroll to position [150, 0]
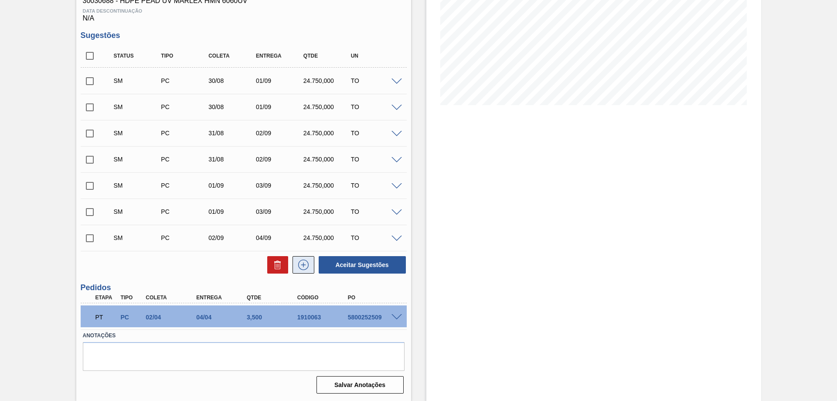
click at [305, 263] on icon at bounding box center [304, 264] width 14 height 10
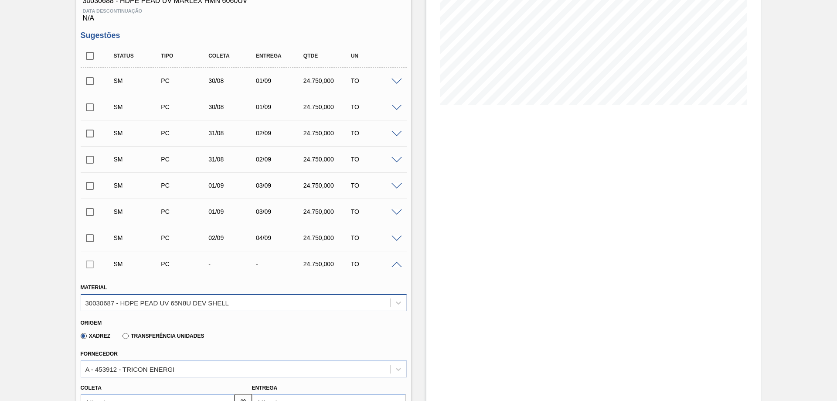
click at [185, 300] on div "30030687 - HDPE PEAD UV 65N8U DEV SHELL" at bounding box center [156, 302] width 143 height 7
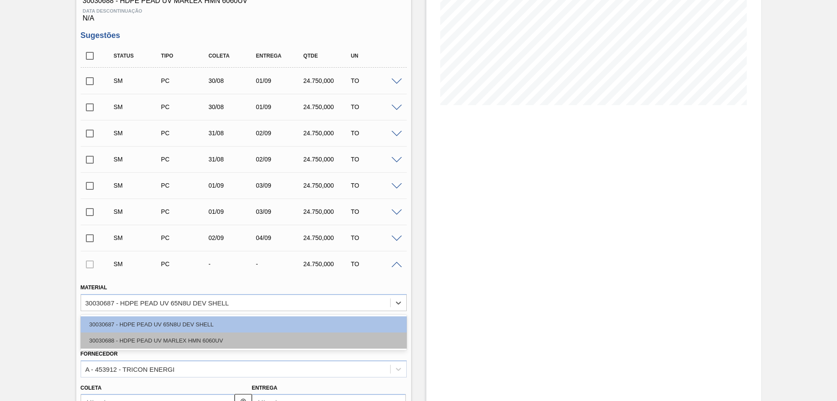
click at [145, 336] on div "30030688 - HDPE PEAD UV MARLEX HMN 6060UV" at bounding box center [244, 340] width 326 height 16
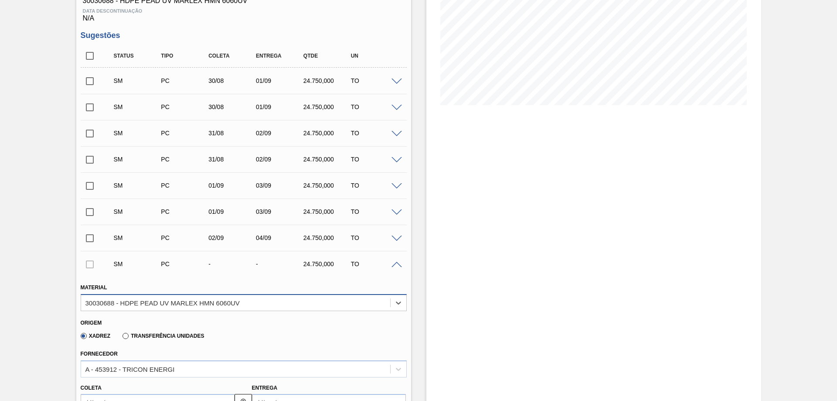
scroll to position [281, 0]
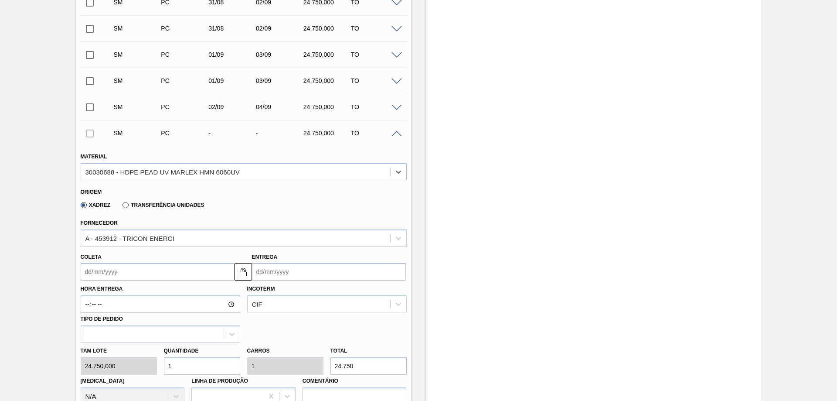
click at [306, 274] on input "Entrega" at bounding box center [329, 271] width 154 height 17
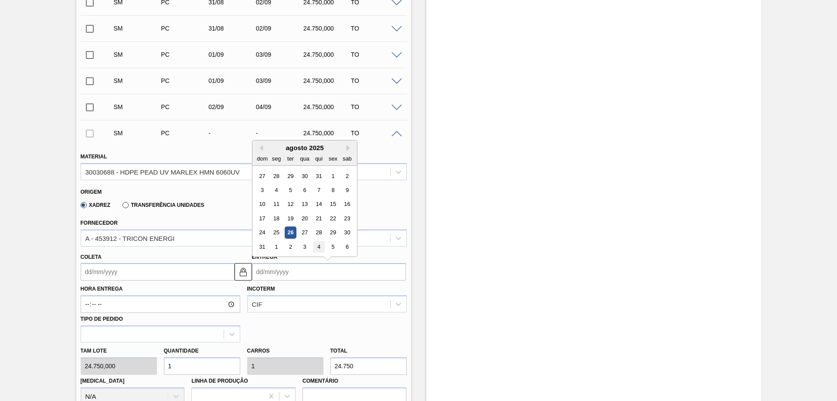
click at [317, 250] on div "4" at bounding box center [319, 247] width 12 height 12
type input "[DATE]"
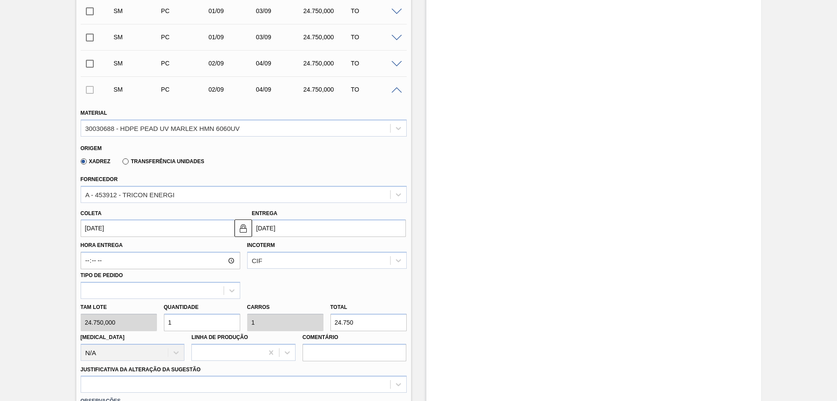
scroll to position [412, 0]
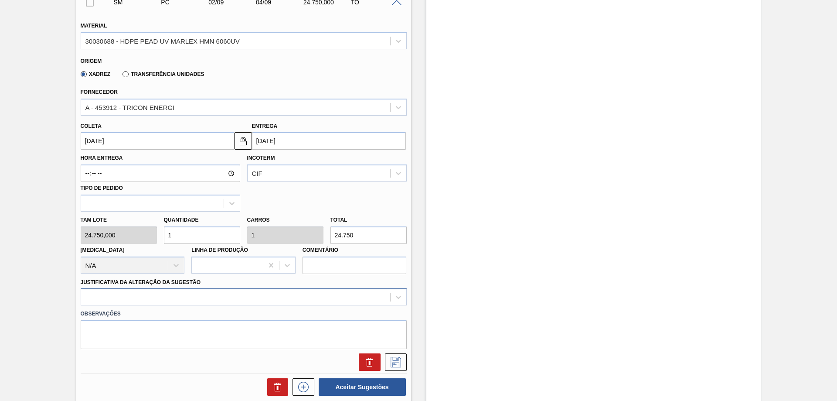
click at [201, 299] on div at bounding box center [244, 296] width 326 height 17
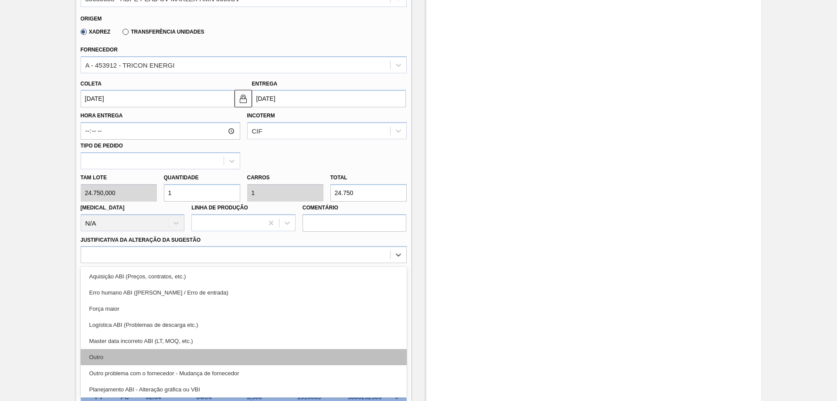
click at [102, 361] on div "Outro" at bounding box center [244, 357] width 326 height 16
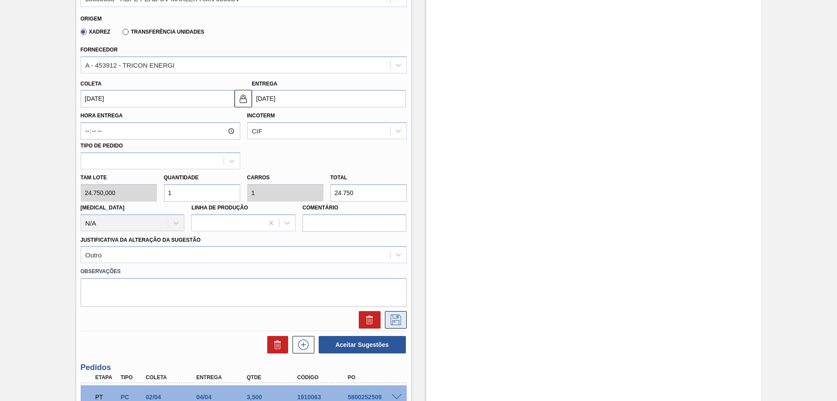
click at [391, 322] on icon at bounding box center [396, 319] width 10 height 10
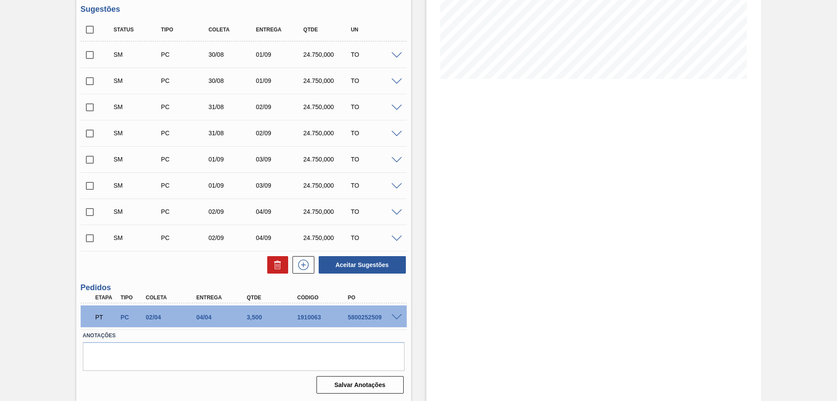
scroll to position [89, 0]
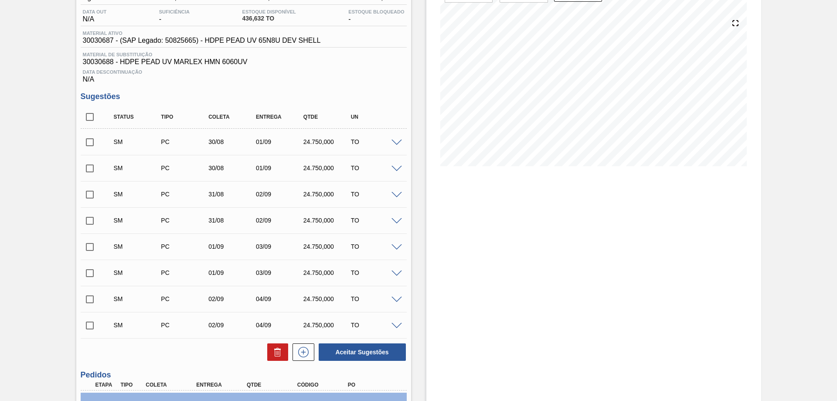
click at [91, 109] on input "checkbox" at bounding box center [90, 117] width 18 height 18
checkbox input "true"
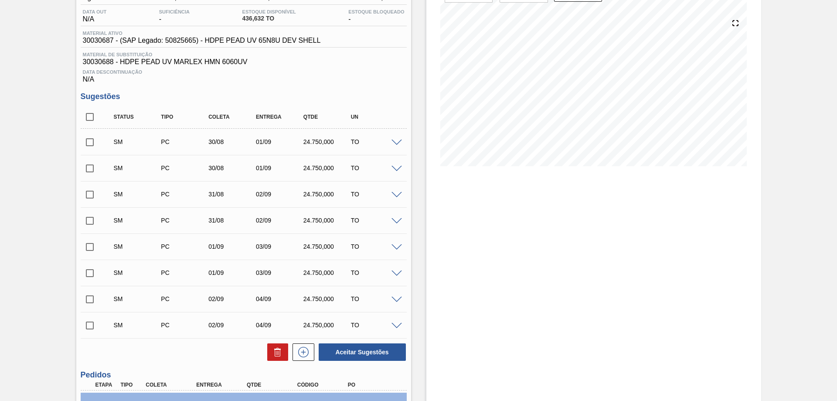
checkbox input "true"
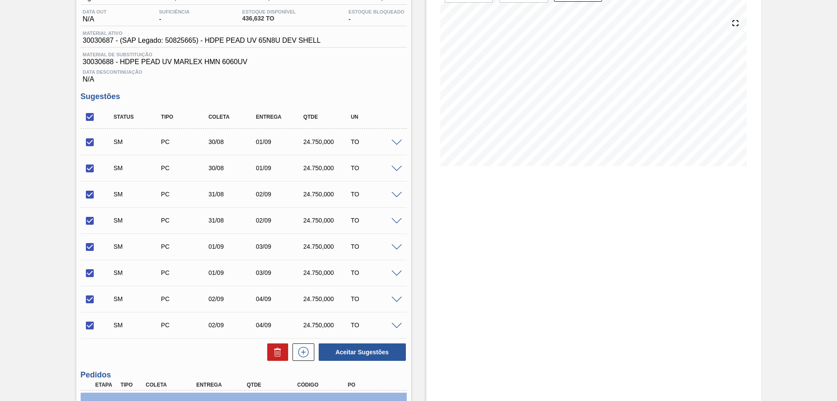
click at [397, 139] on div at bounding box center [397, 142] width 17 height 7
click at [398, 143] on span at bounding box center [397, 143] width 10 height 7
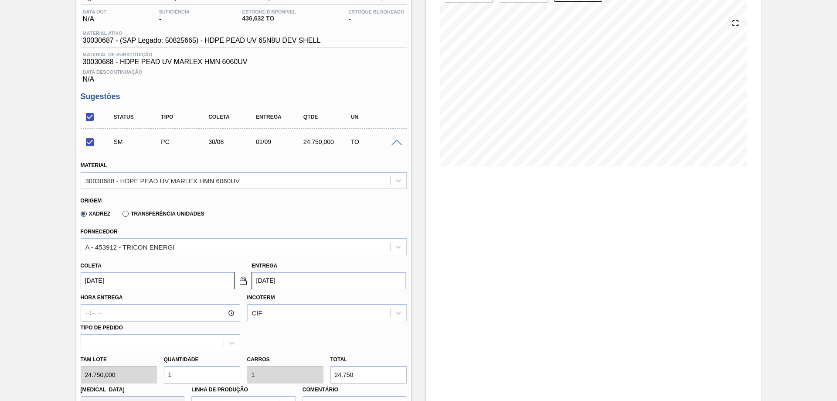
click at [398, 143] on span at bounding box center [397, 143] width 10 height 7
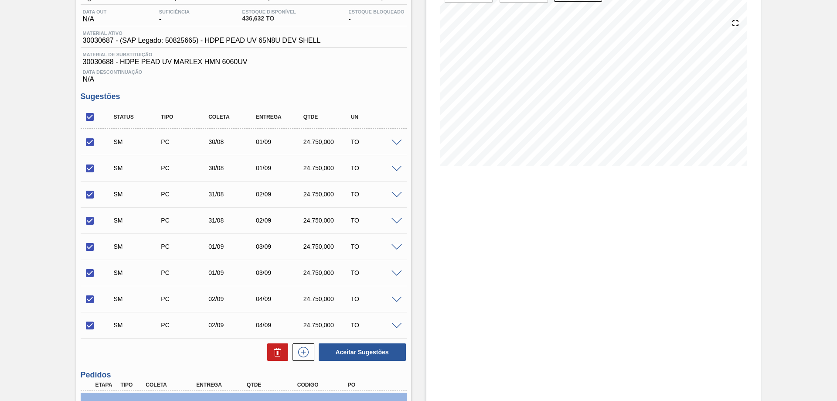
click at [394, 166] on span at bounding box center [397, 169] width 10 height 7
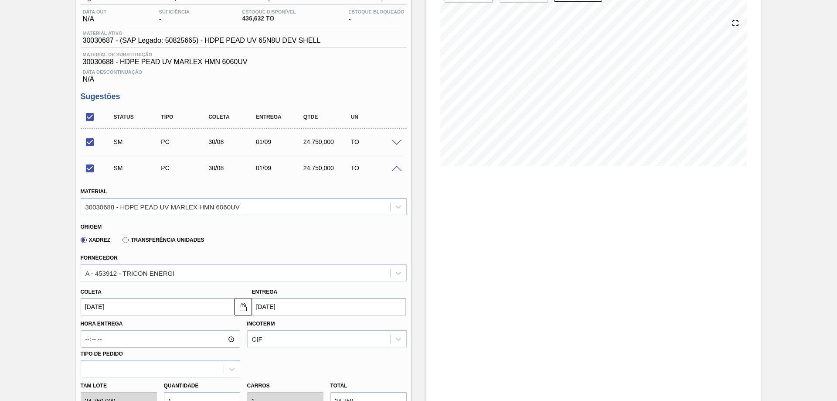
click at [394, 166] on span at bounding box center [397, 169] width 10 height 7
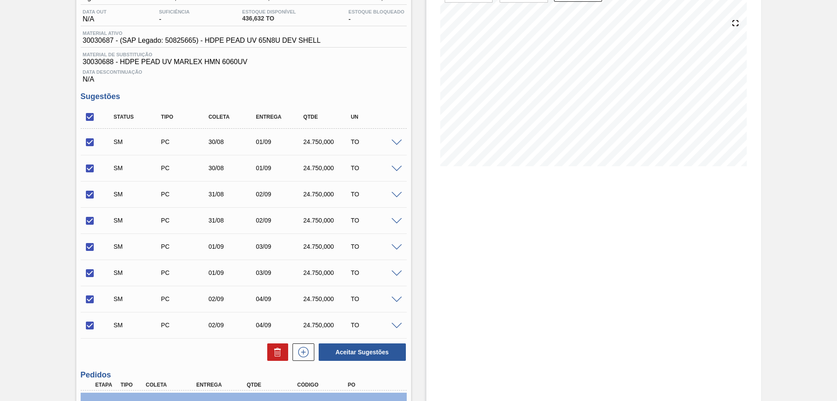
click at [394, 194] on span at bounding box center [397, 195] width 10 height 7
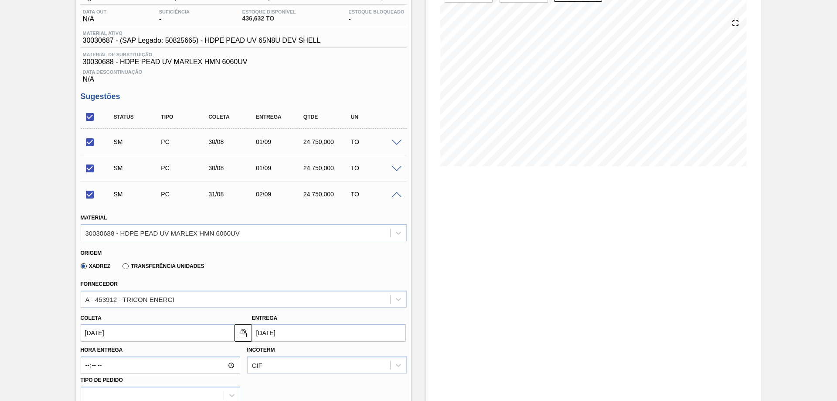
click at [394, 194] on span at bounding box center [397, 195] width 10 height 7
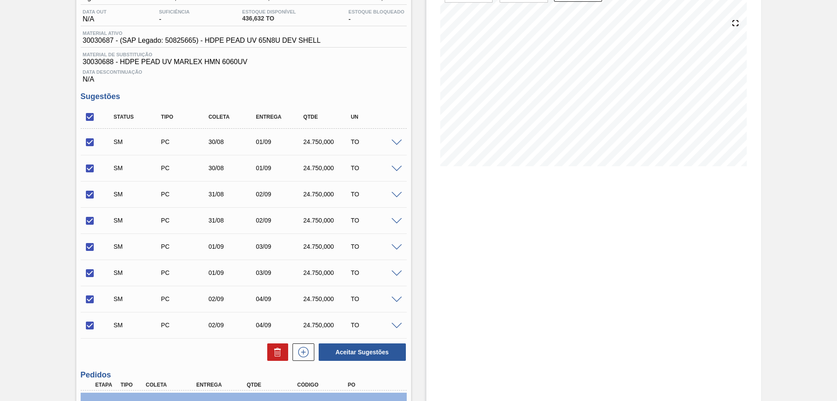
click at [399, 217] on div at bounding box center [397, 220] width 17 height 7
click at [393, 221] on span at bounding box center [397, 221] width 10 height 7
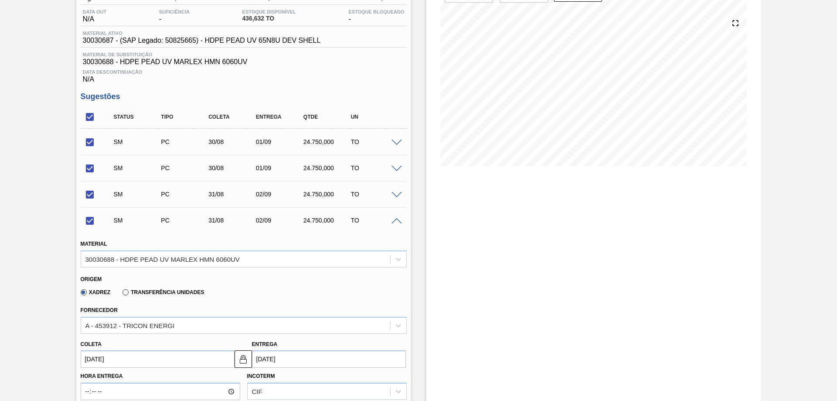
click at [393, 221] on span at bounding box center [397, 221] width 10 height 7
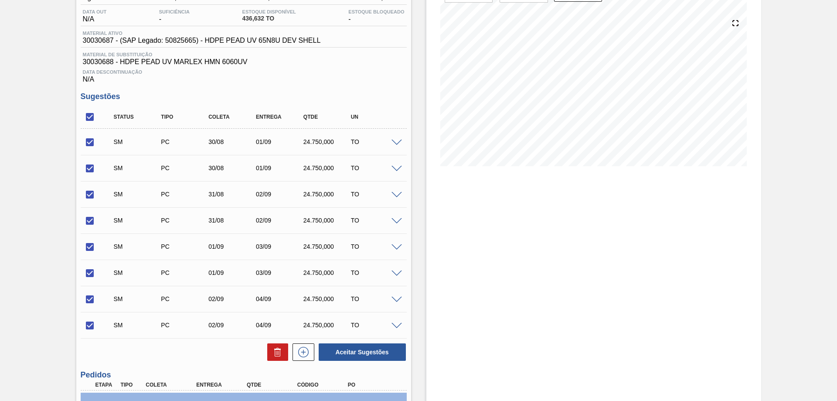
click at [395, 246] on span at bounding box center [397, 247] width 10 height 7
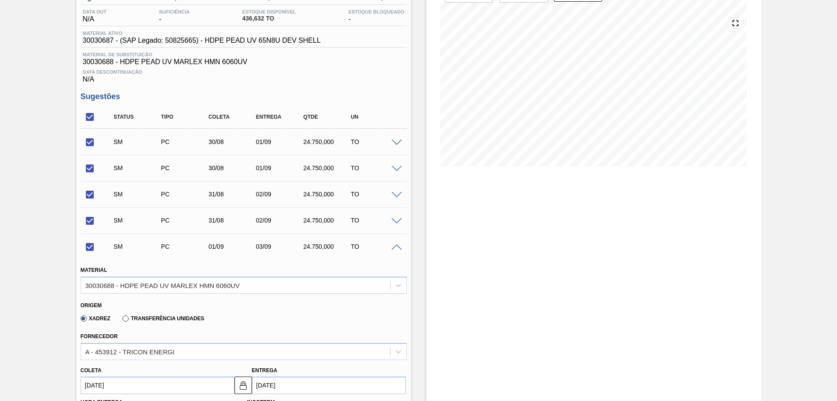
click at [395, 246] on span at bounding box center [397, 247] width 10 height 7
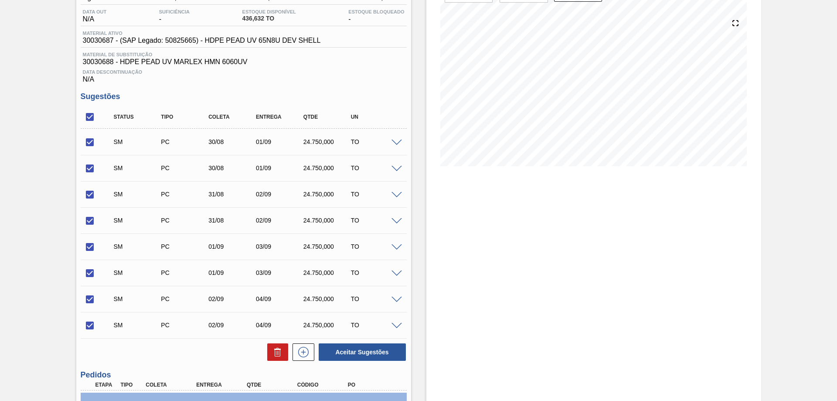
click at [399, 273] on span at bounding box center [397, 273] width 10 height 7
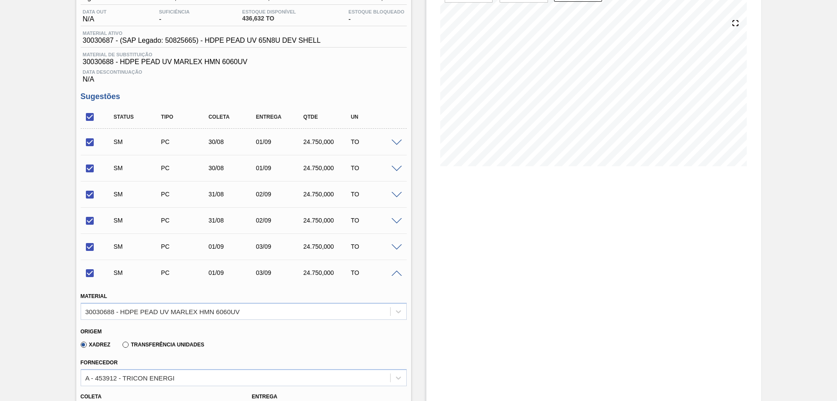
click at [399, 273] on span at bounding box center [397, 273] width 10 height 7
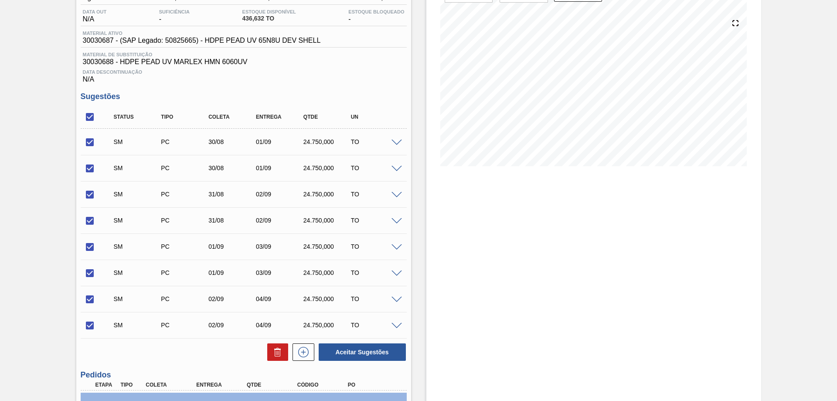
click at [398, 297] on span at bounding box center [397, 300] width 10 height 7
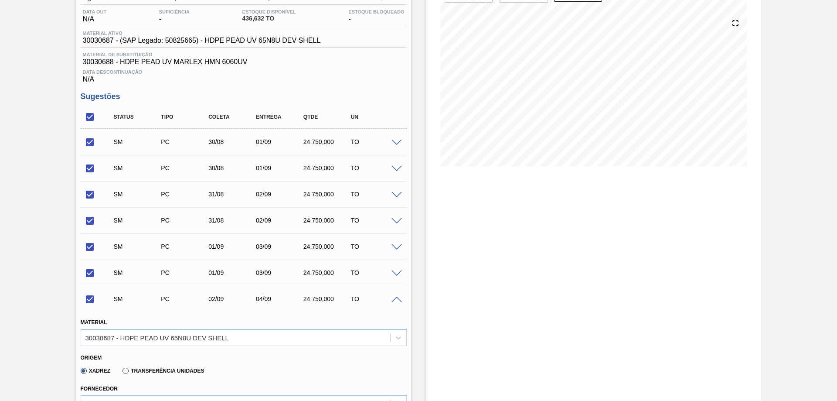
click at [398, 297] on span at bounding box center [397, 300] width 10 height 7
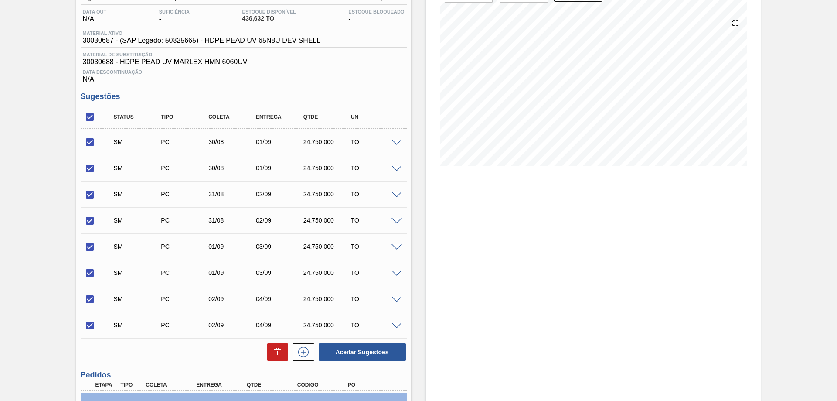
click at [396, 323] on span at bounding box center [397, 326] width 10 height 7
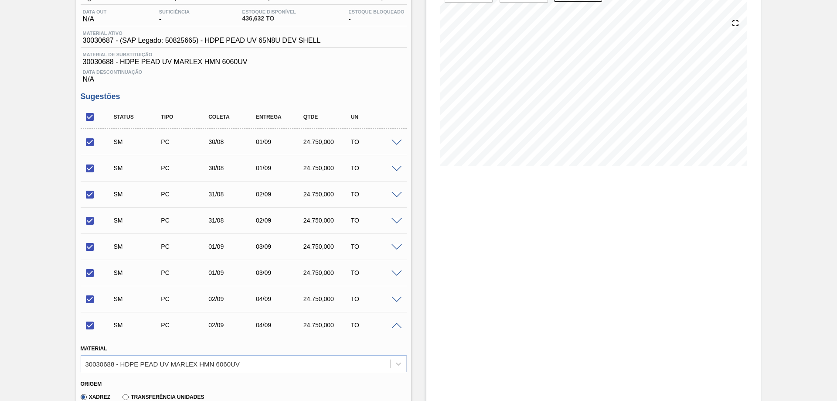
click at [396, 323] on span at bounding box center [397, 326] width 10 height 7
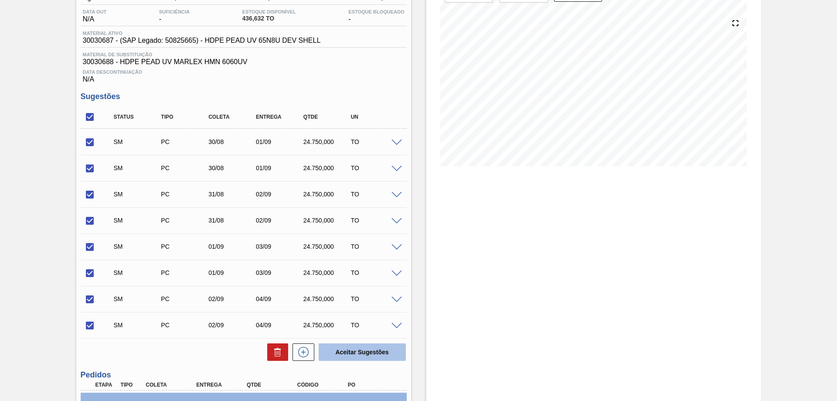
click at [369, 347] on button "Aceitar Sugestões" at bounding box center [362, 351] width 87 height 17
checkbox input "false"
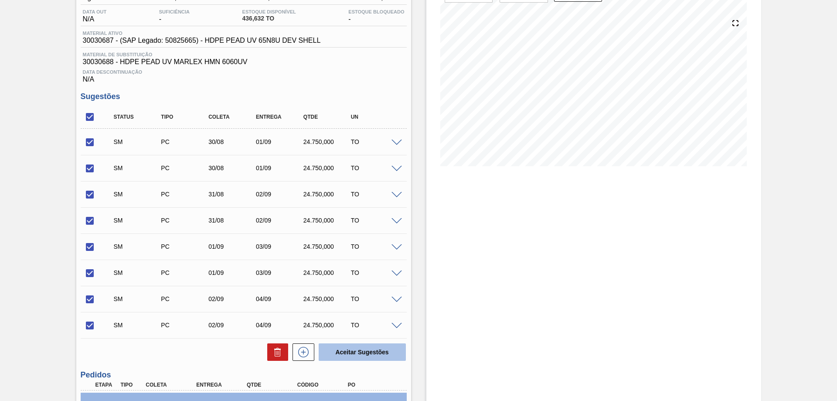
checkbox input "false"
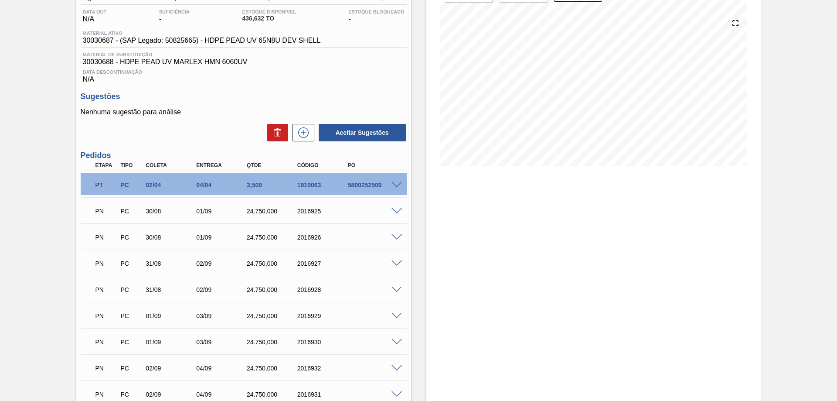
click at [468, 186] on div "Estoque De [DATE] Até [DATE] Filtro" at bounding box center [594, 216] width 335 height 523
click at [564, 287] on div "Estoque De [DATE] Até [DATE] Filtro" at bounding box center [594, 216] width 335 height 523
